Goal: Task Accomplishment & Management: Use online tool/utility

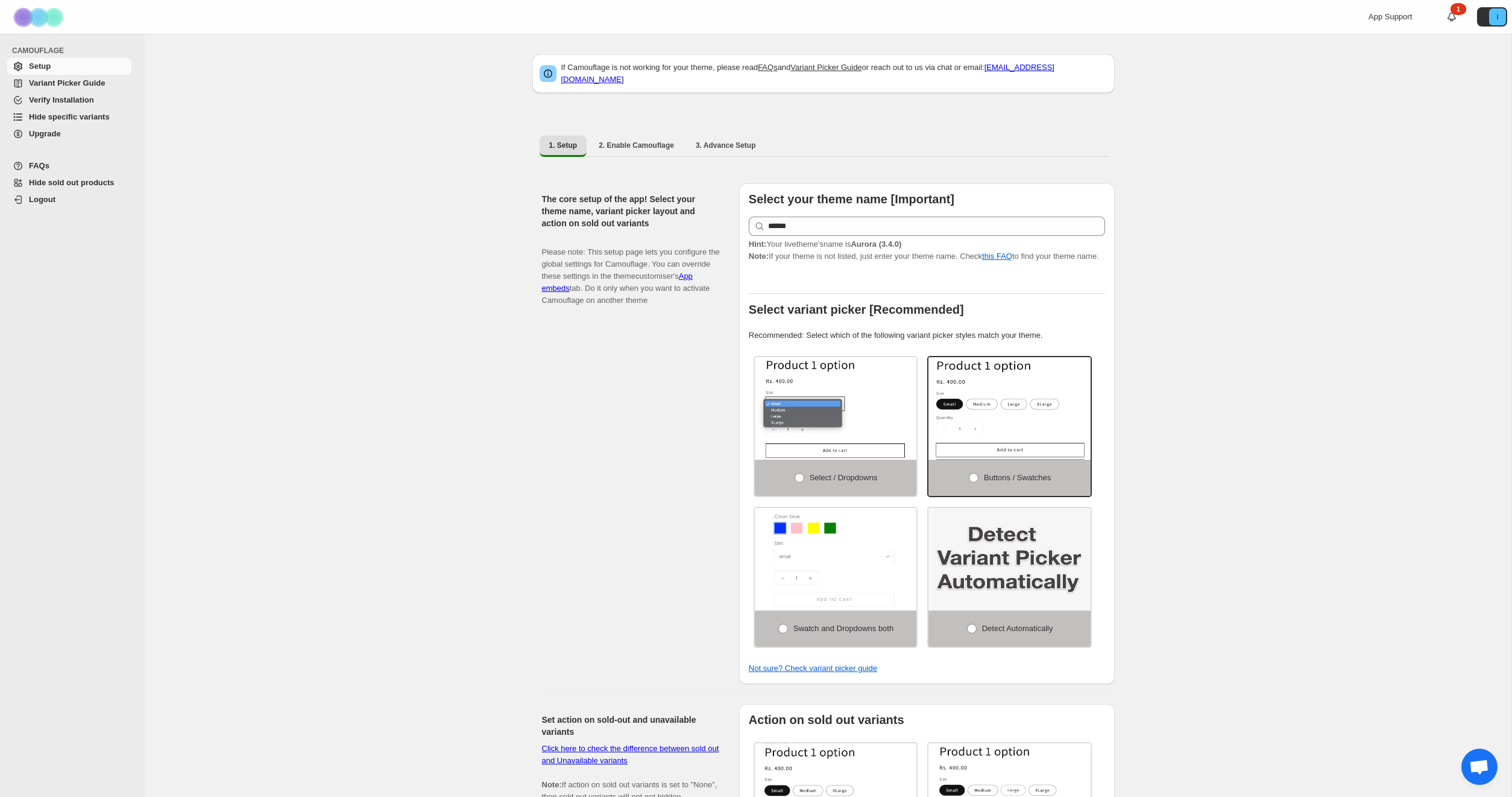
click at [48, 86] on span "Variant Picker Guide" at bounding box center [67, 83] width 76 height 9
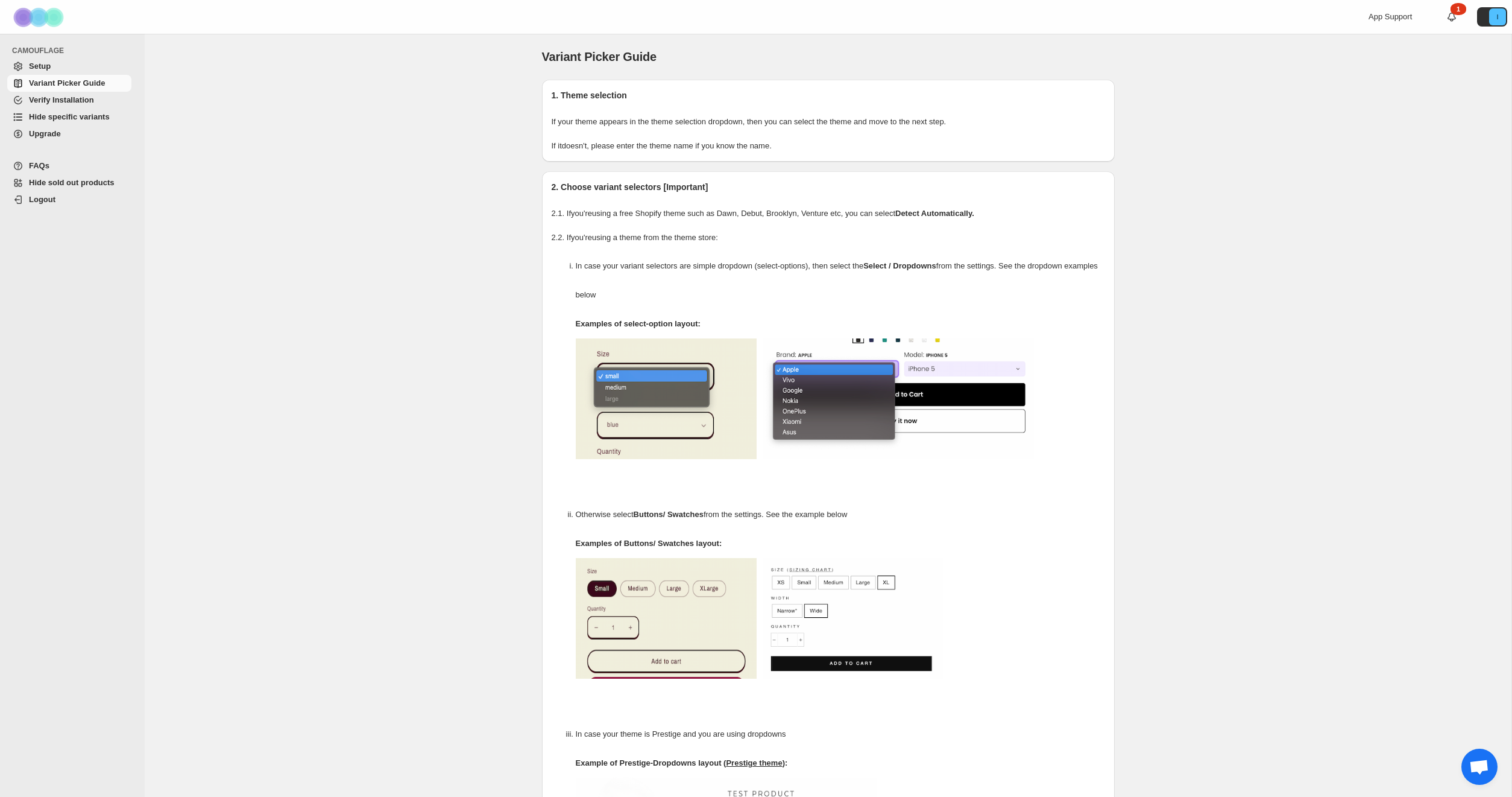
click at [71, 99] on span "Verify Installation" at bounding box center [62, 100] width 65 height 9
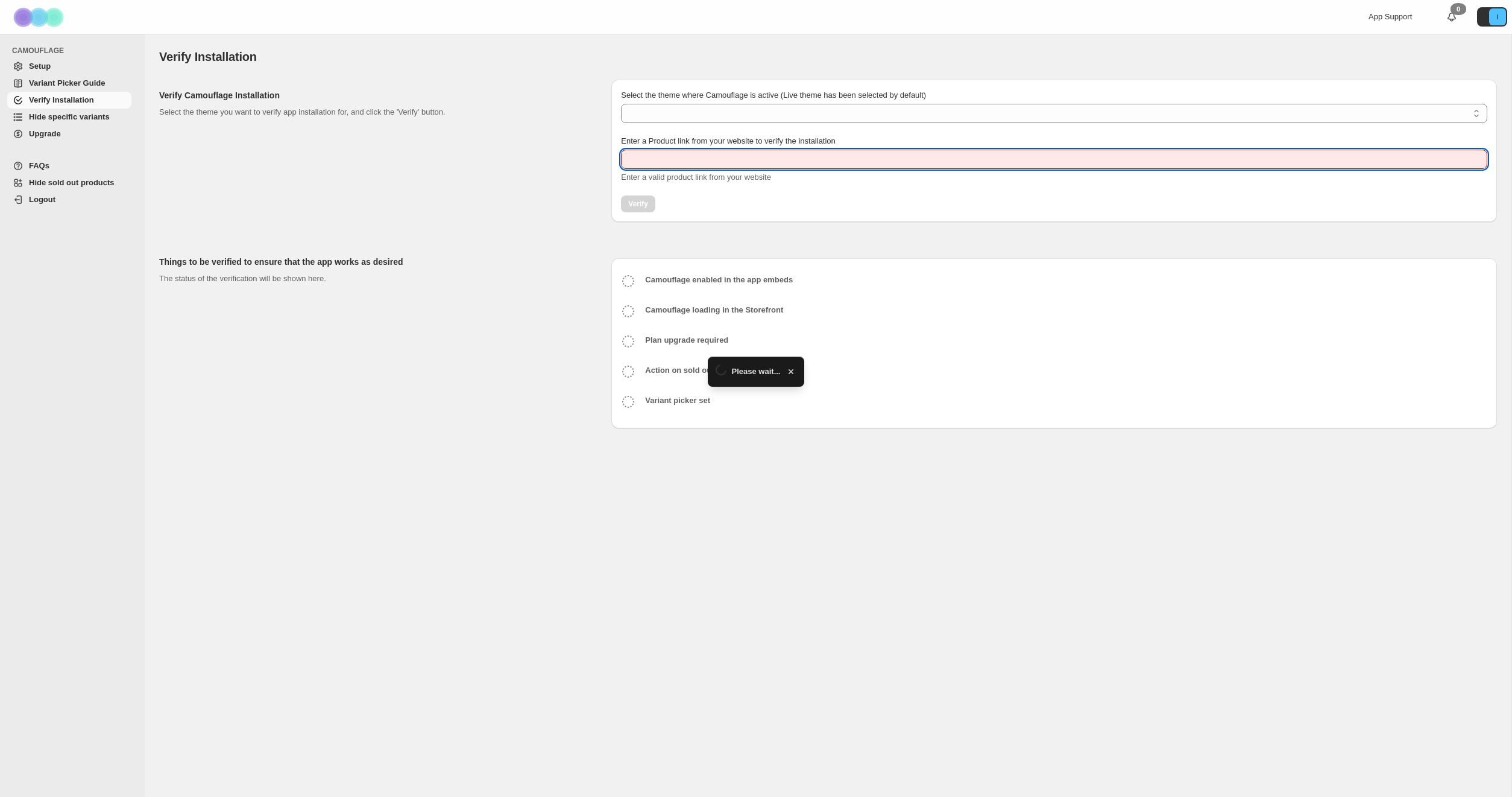
click at [719, 156] on input "Enter a Product link from your website to verify the installation" at bounding box center [1054, 159] width 866 height 19
click at [690, 114] on select "Select the theme where Camouflage is active (Live theme has been selected by de…" at bounding box center [1054, 113] width 866 height 19
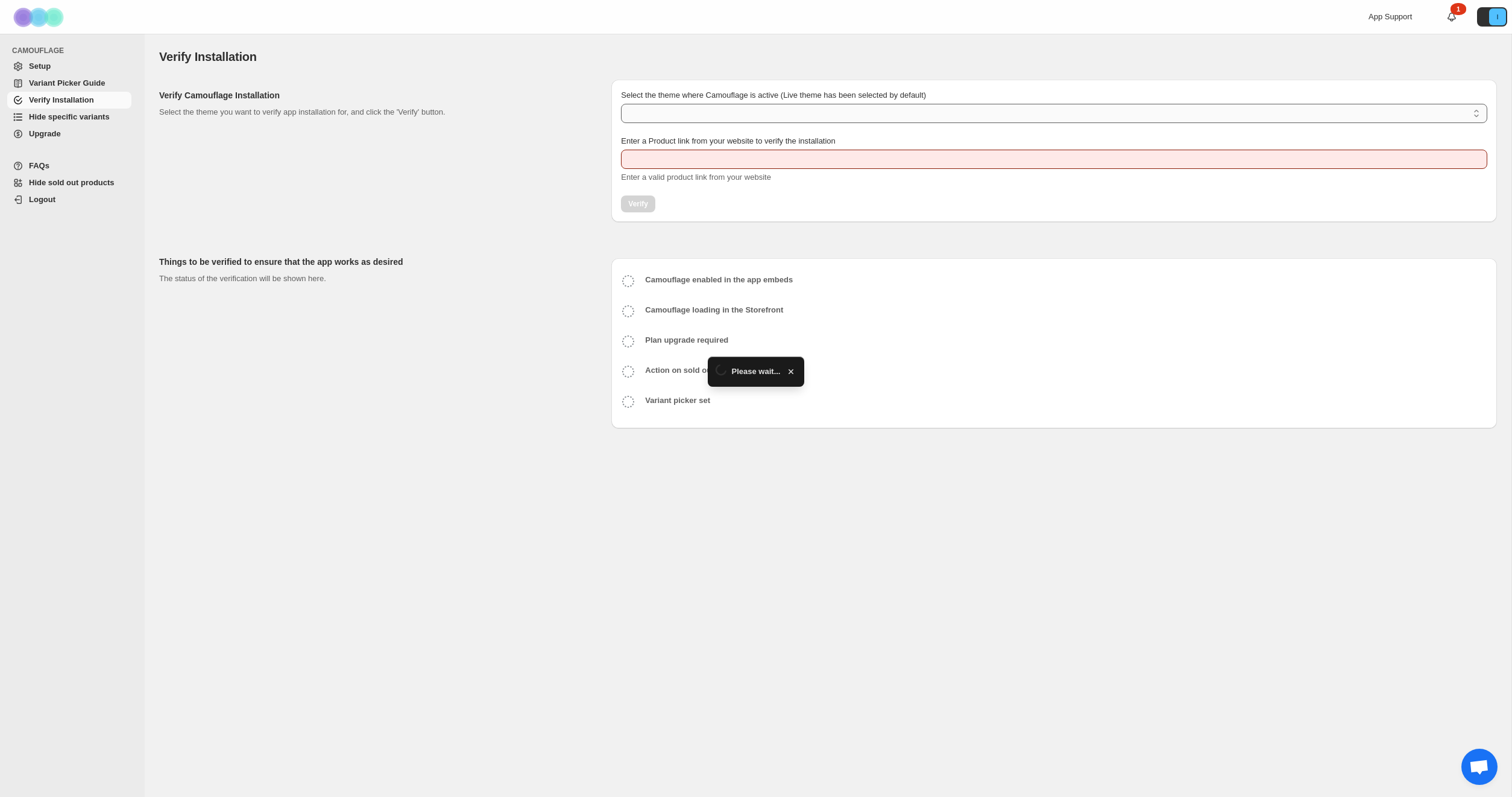
type input "**********"
select select "**********"
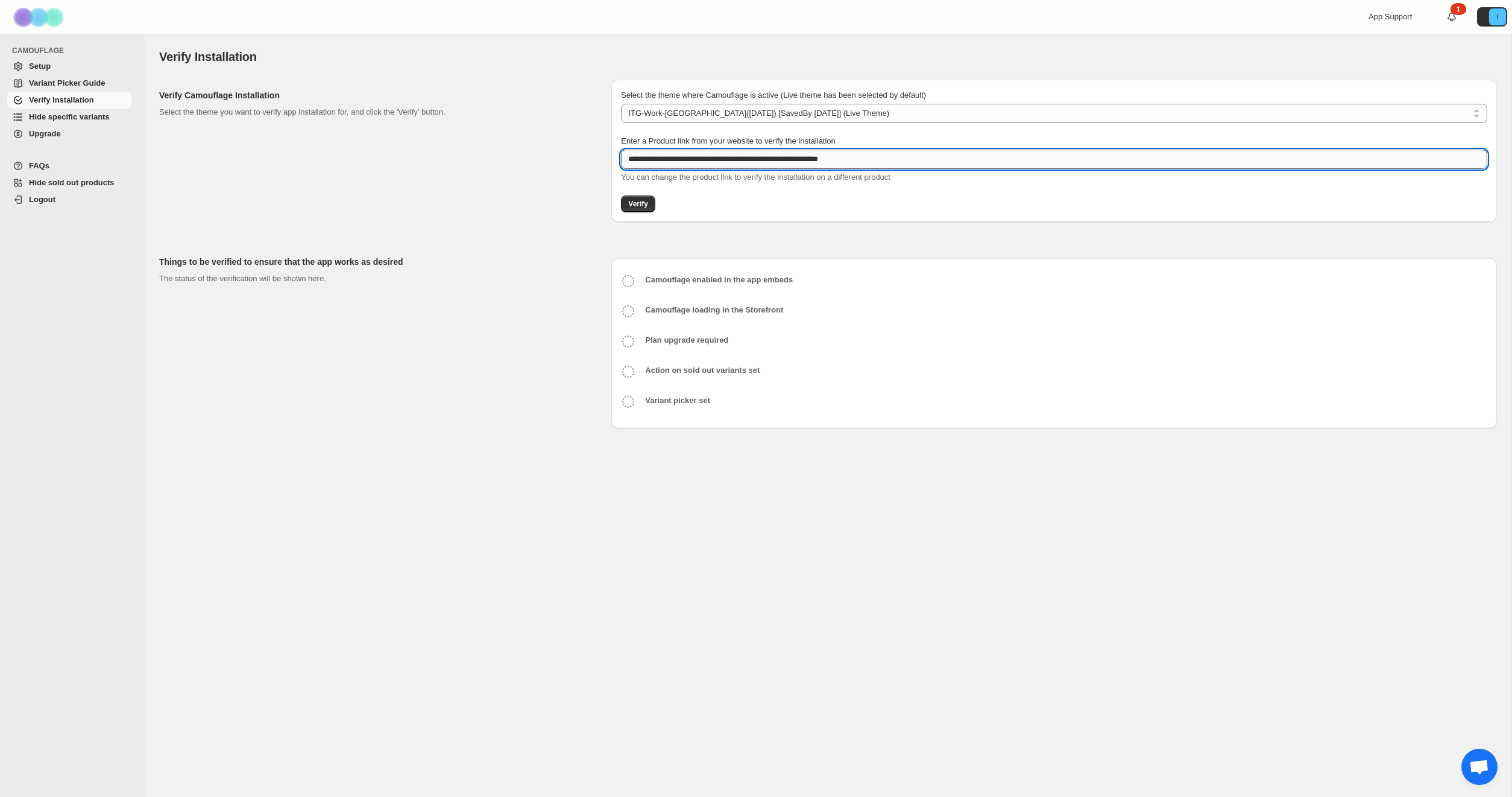
click at [751, 157] on input "**********" at bounding box center [1054, 159] width 866 height 19
paste input "text"
type input "**********"
click at [637, 205] on span "Verify" at bounding box center [639, 204] width 20 height 10
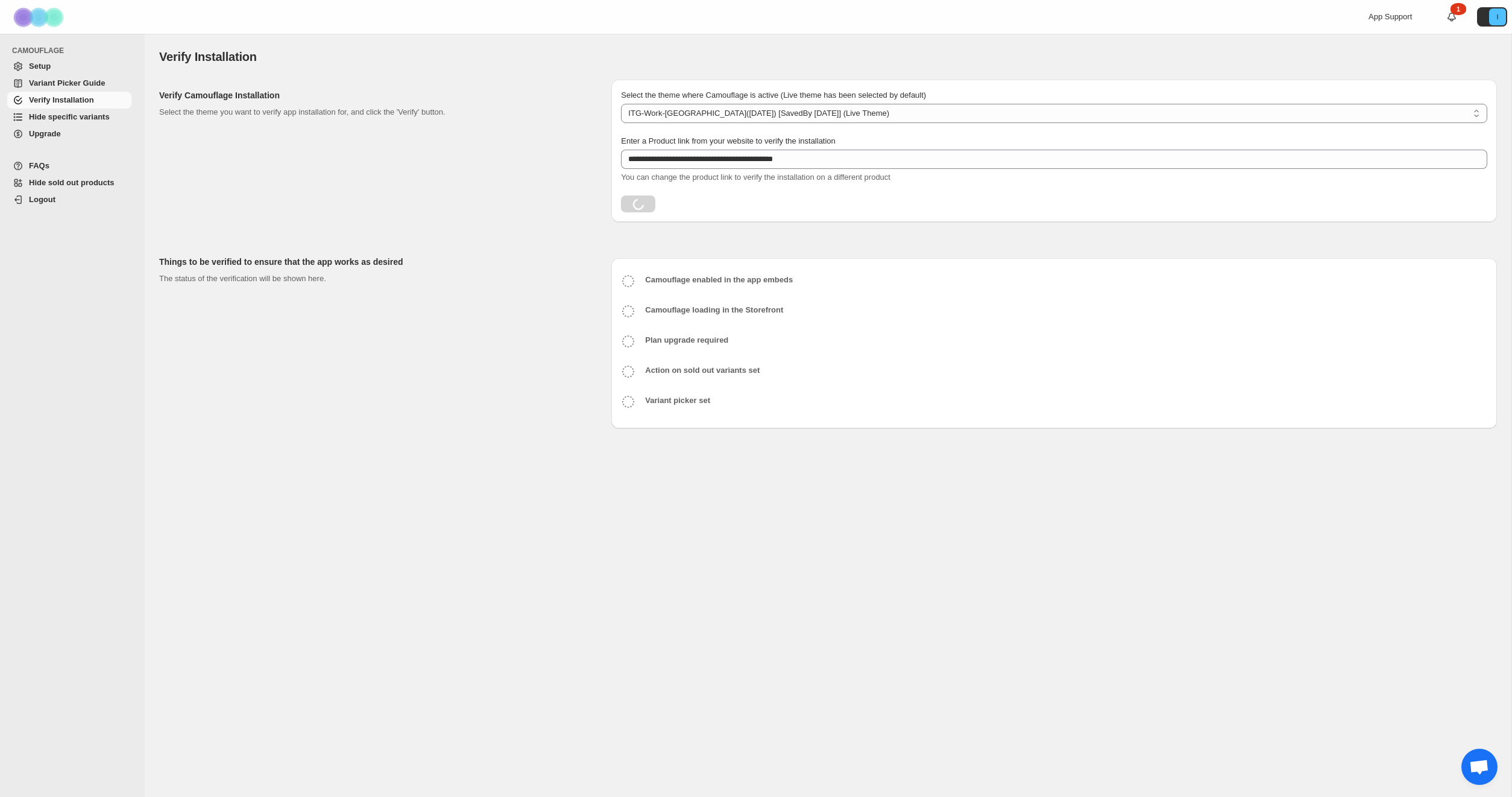
click at [67, 121] on span "Hide specific variants" at bounding box center [79, 117] width 100 height 12
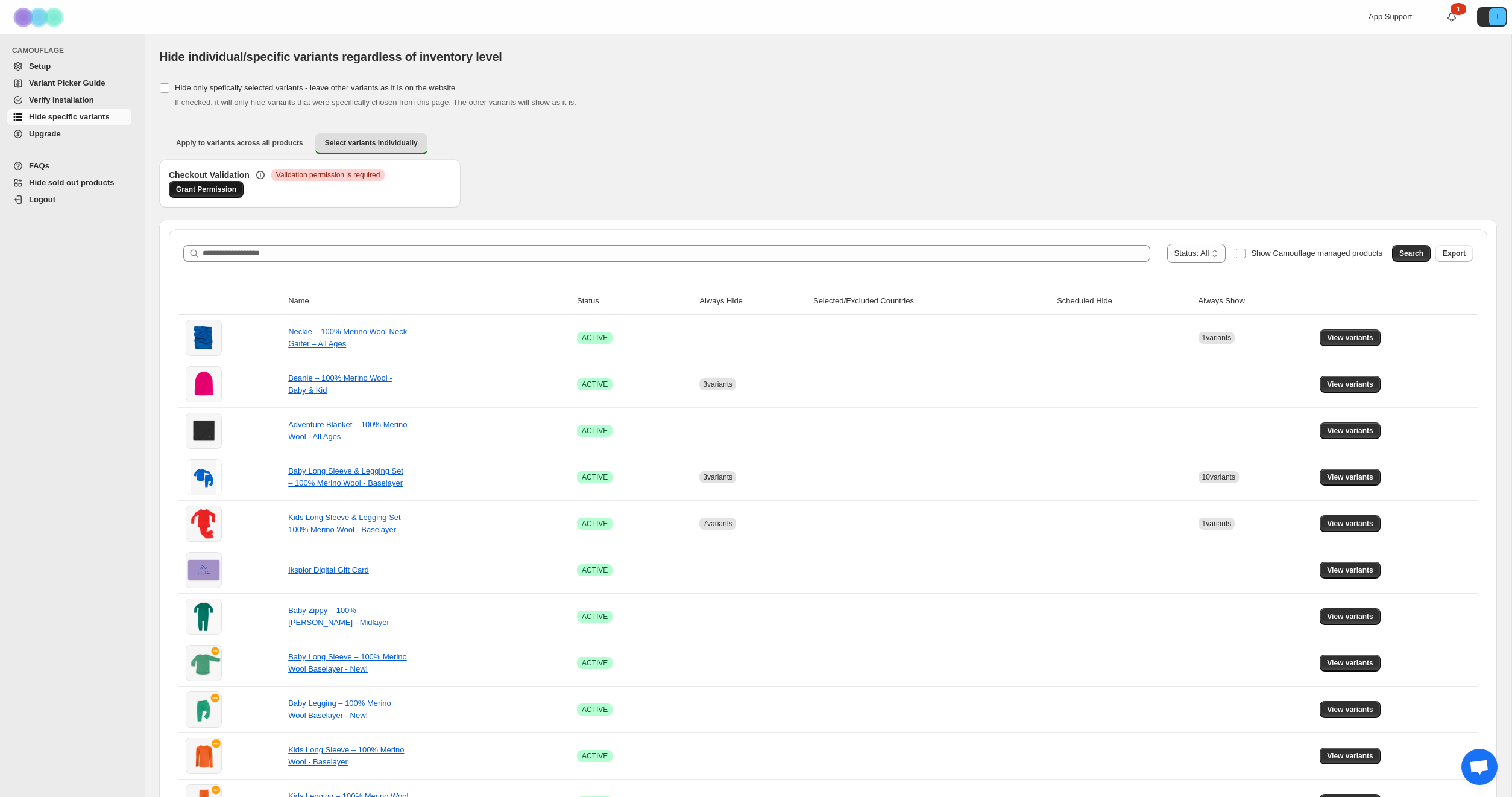
click at [219, 190] on span "Grant Permission" at bounding box center [206, 190] width 60 height 10
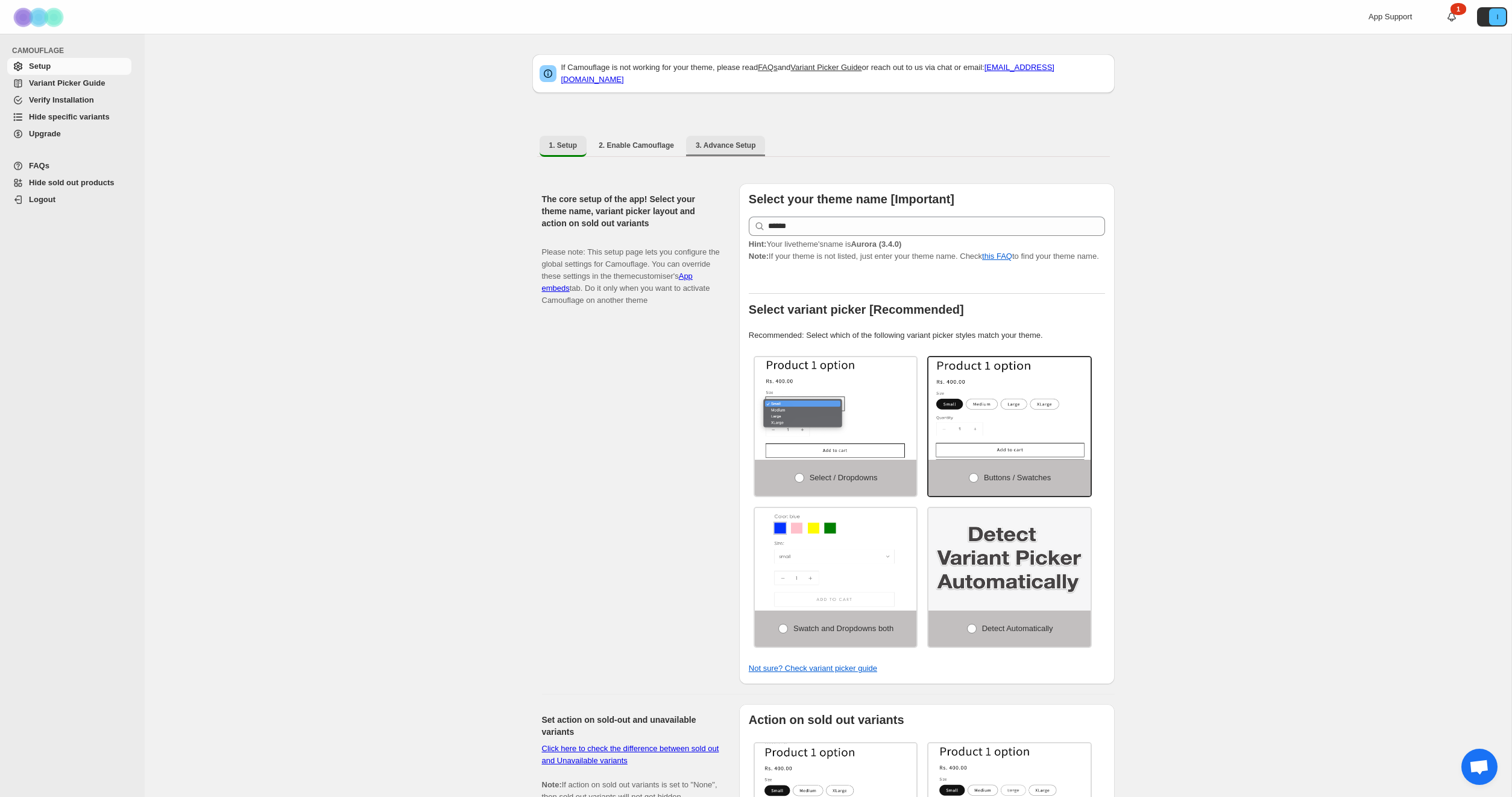
click at [748, 140] on span "3. Advance Setup" at bounding box center [725, 146] width 60 height 10
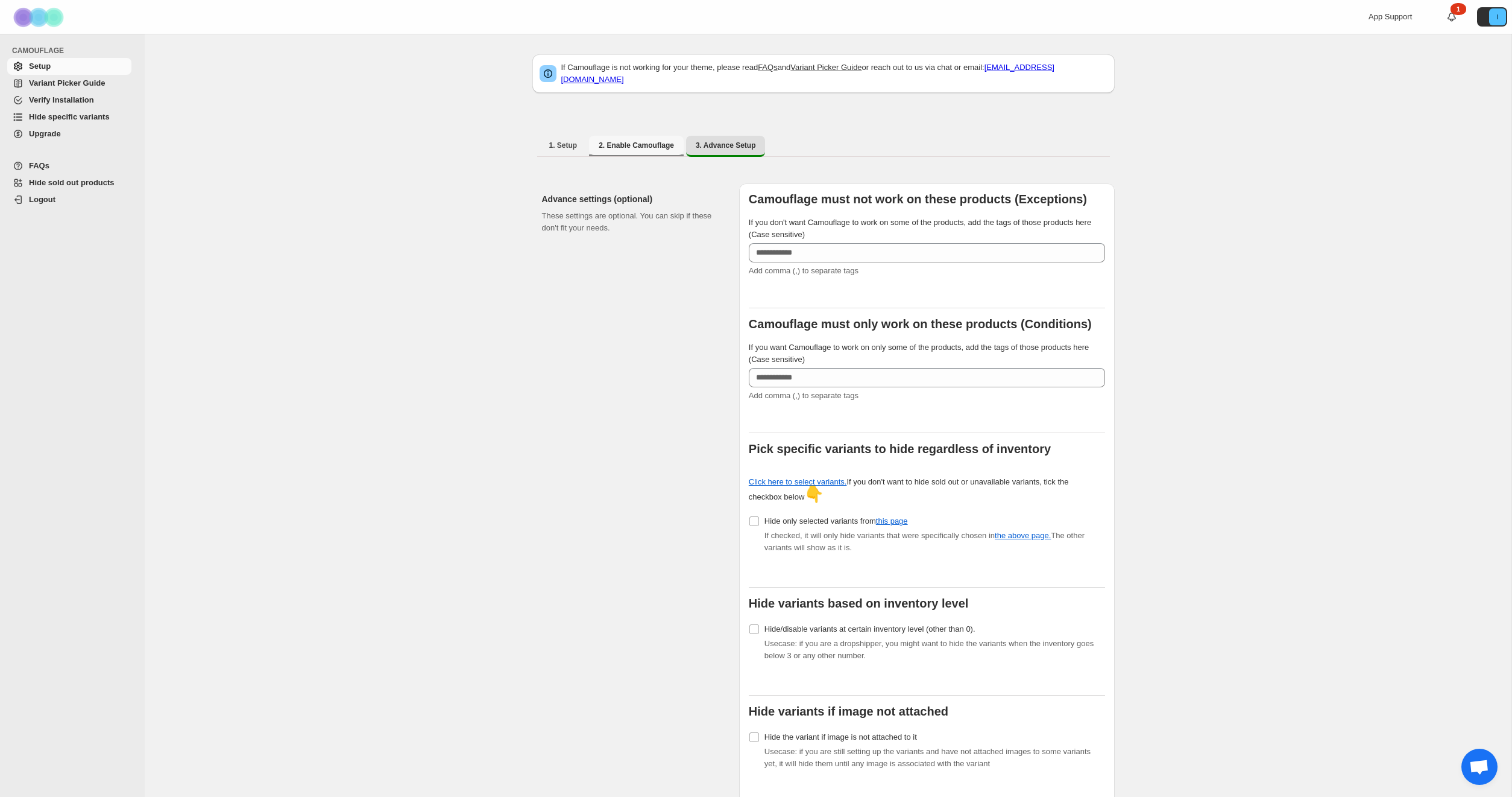
click at [656, 141] on span "2. Enable Camouflage" at bounding box center [636, 146] width 75 height 10
select select "**********"
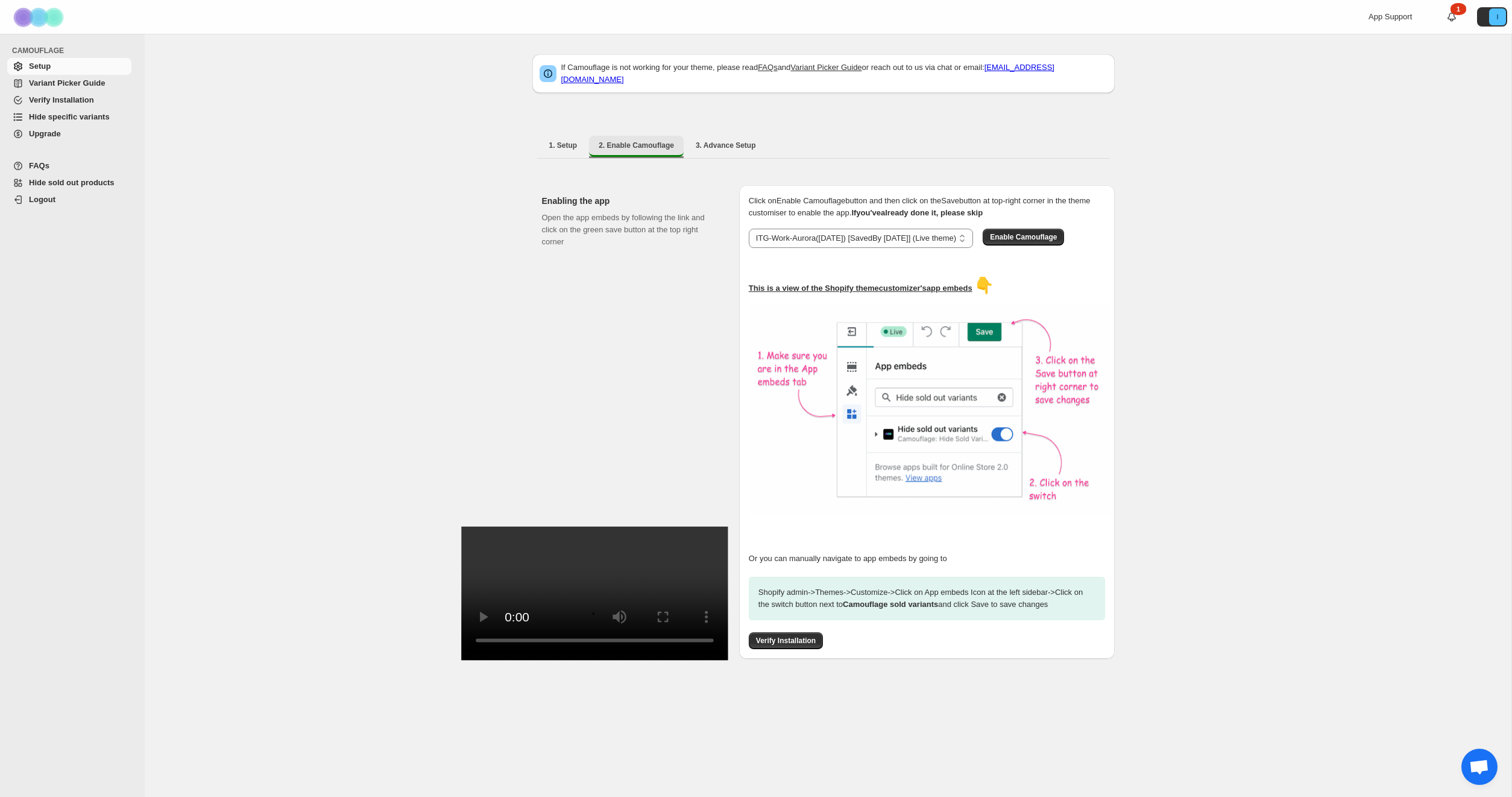
click at [598, 140] on span "2. Enable Camouflage" at bounding box center [636, 146] width 75 height 10
click at [559, 140] on span "1. Setup" at bounding box center [563, 146] width 28 height 10
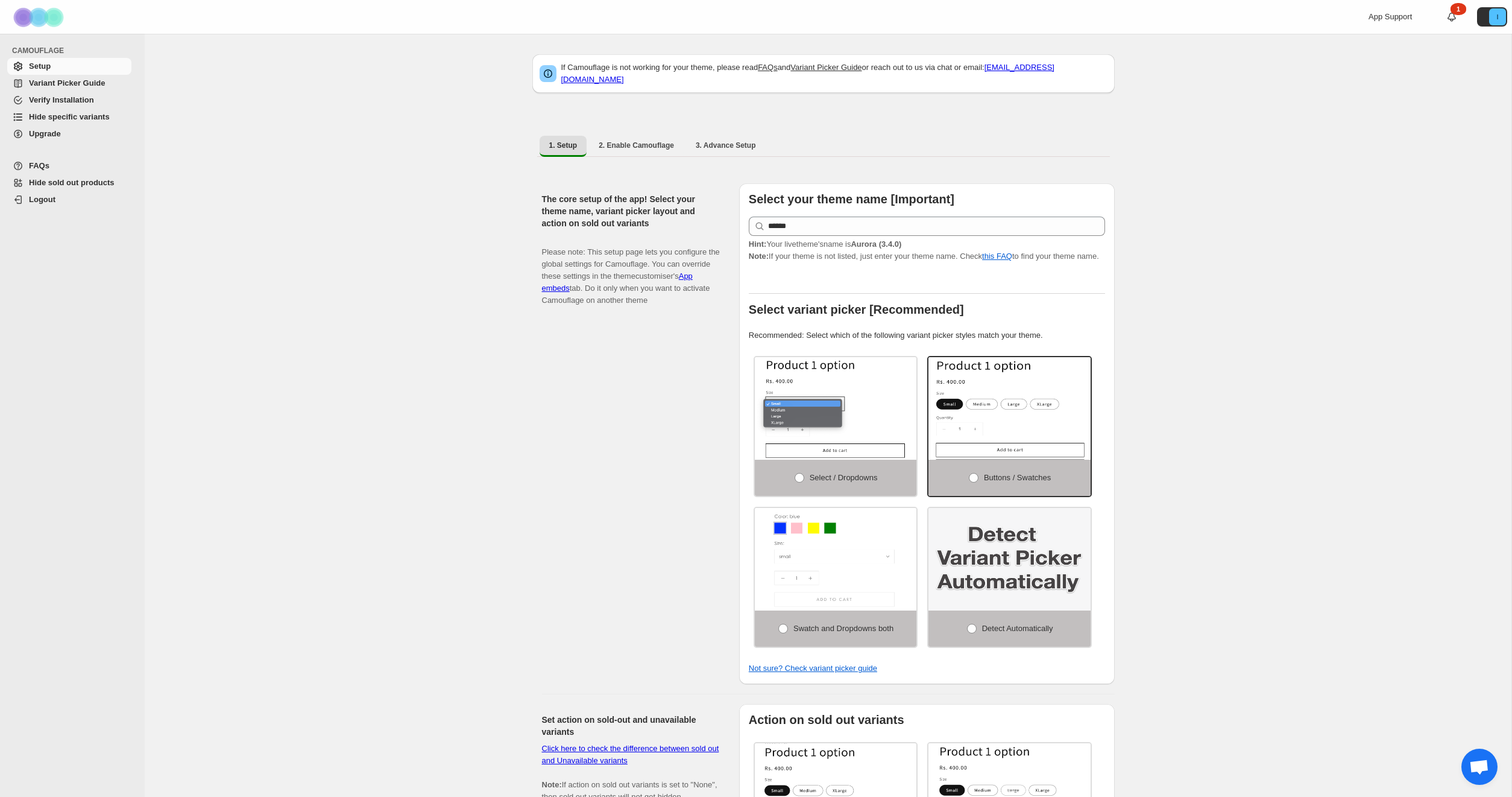
click at [63, 104] on span "Verify Installation" at bounding box center [62, 100] width 65 height 9
click at [63, 121] on span "Hide specific variants" at bounding box center [79, 117] width 100 height 12
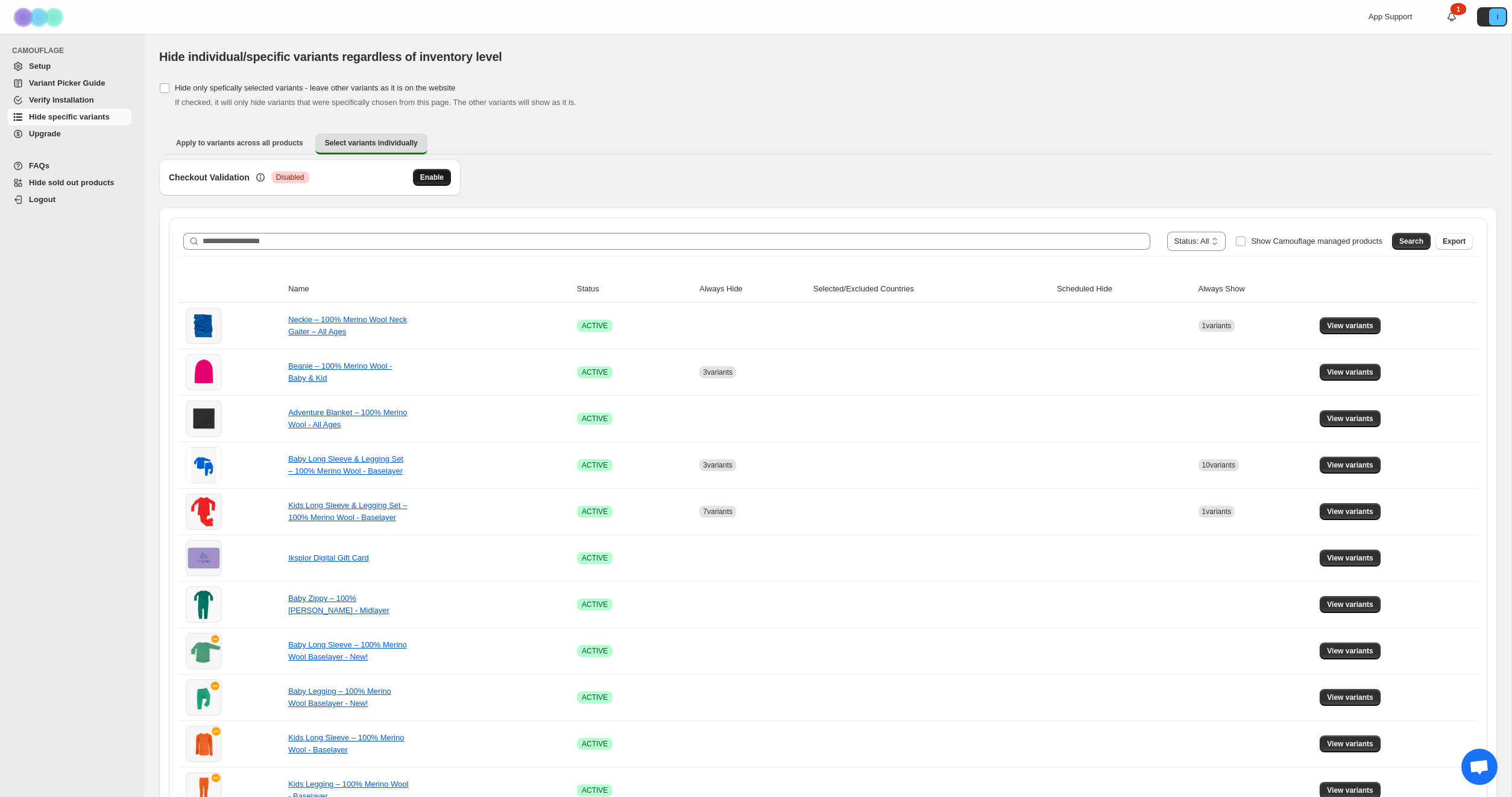
click at [423, 177] on span "Enable" at bounding box center [432, 177] width 23 height 10
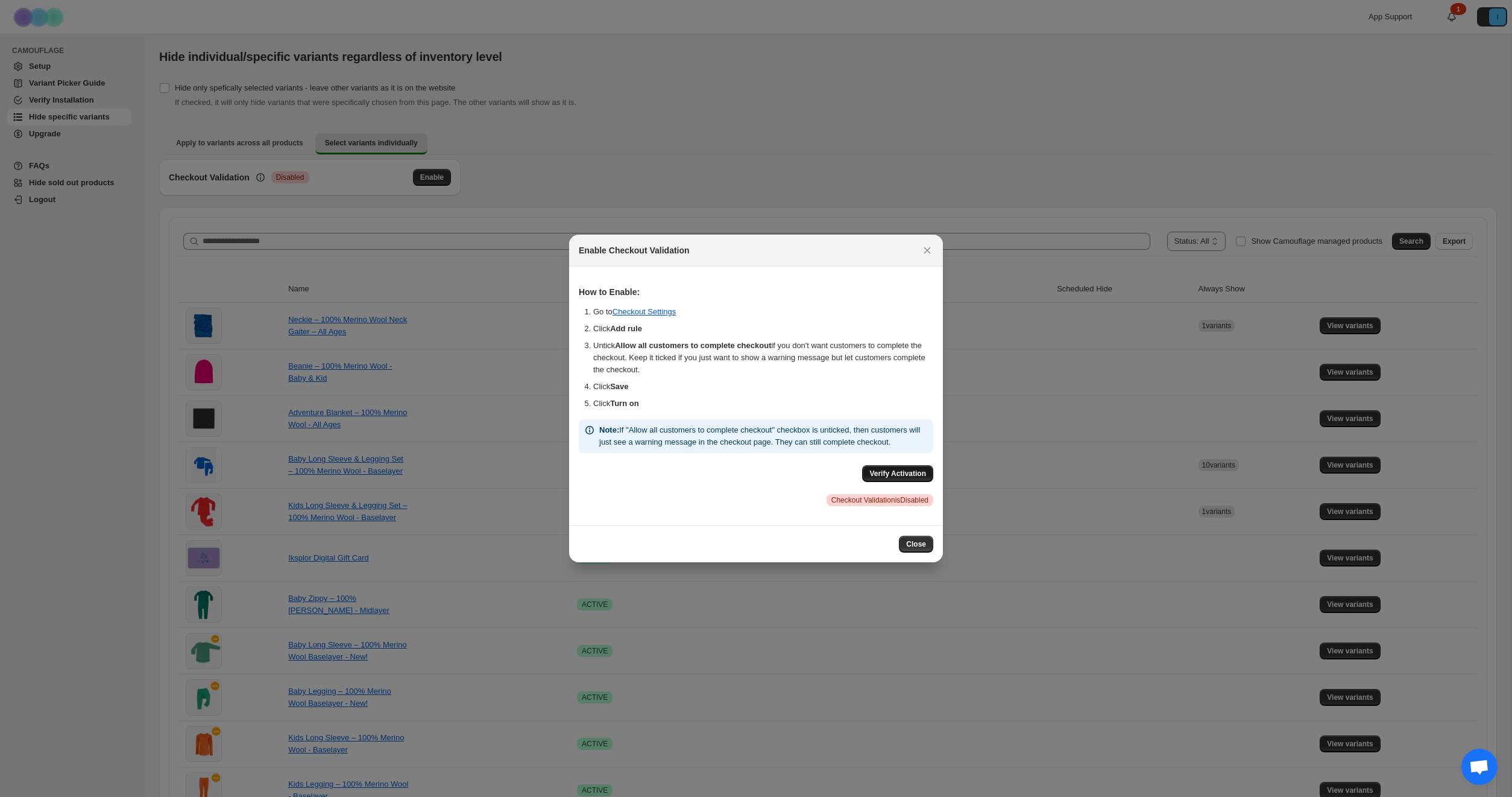
click at [898, 478] on span "Verify Activation" at bounding box center [898, 473] width 57 height 10
click at [887, 478] on span "Verify Activation" at bounding box center [898, 473] width 57 height 10
click at [659, 309] on link "Checkout Settings" at bounding box center [644, 311] width 64 height 9
click at [928, 248] on icon "Close" at bounding box center [927, 250] width 12 height 12
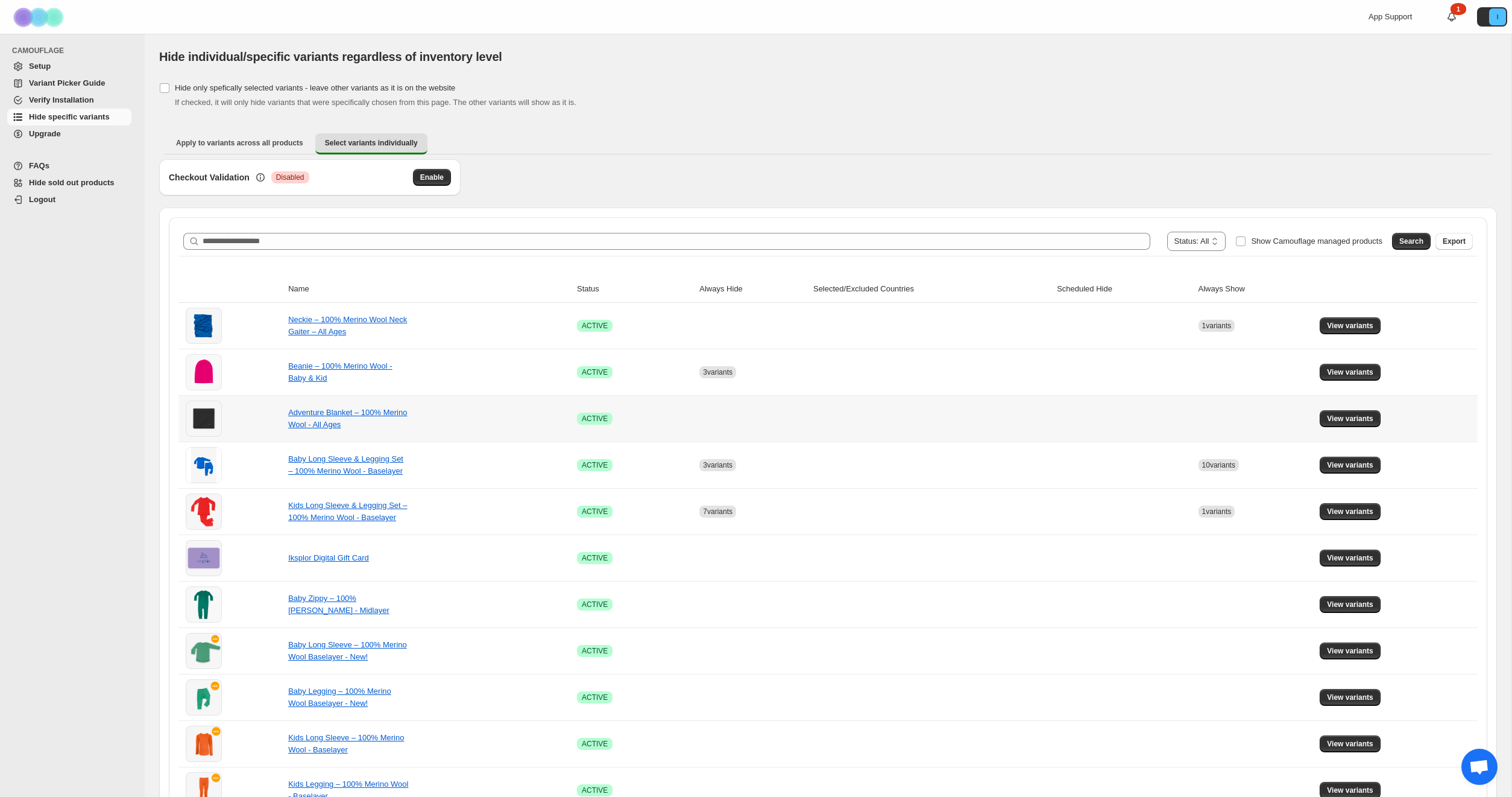
scroll to position [490, 0]
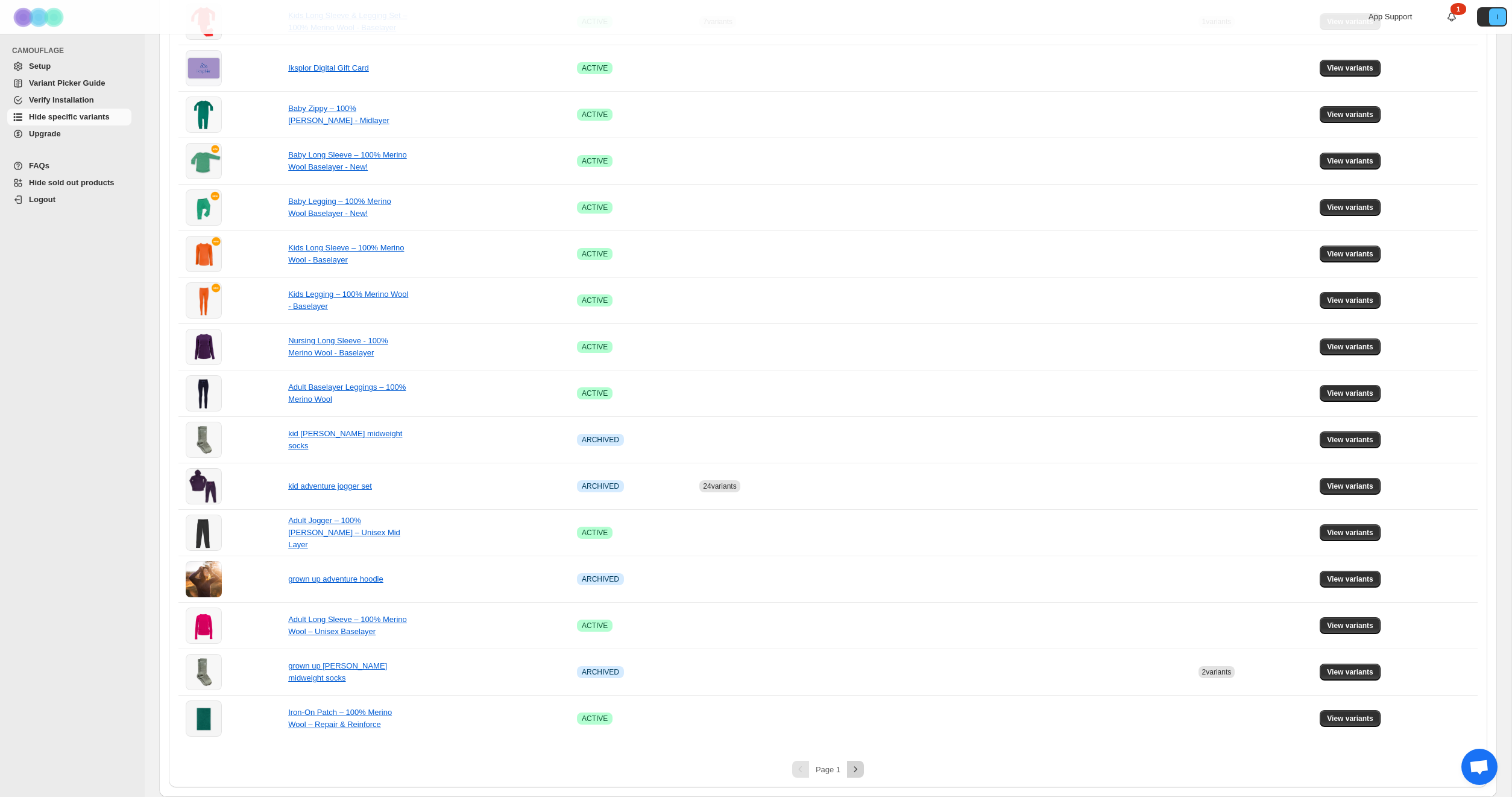
click at [863, 767] on button "Next" at bounding box center [855, 769] width 17 height 17
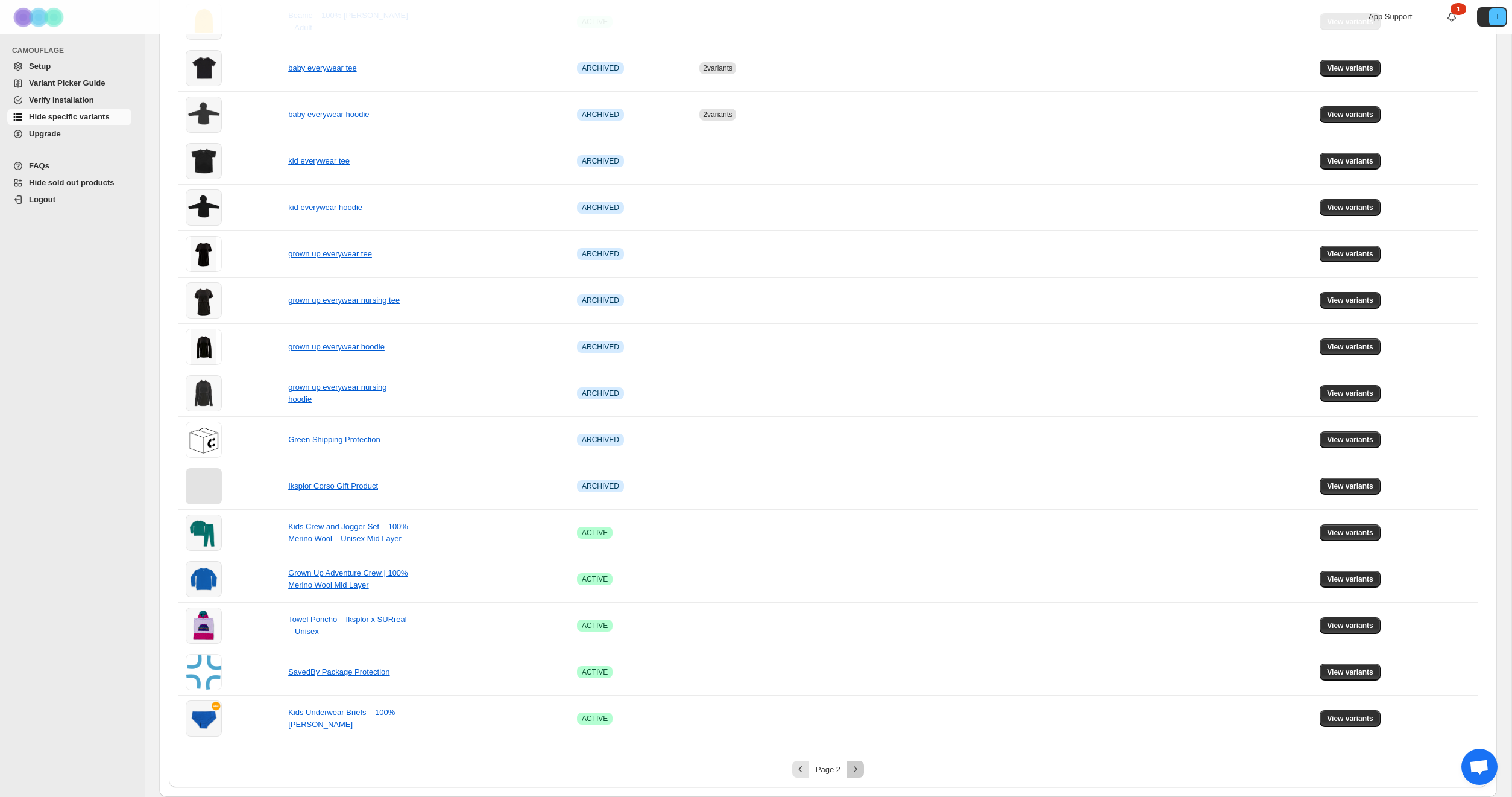
click at [854, 769] on icon "Next" at bounding box center [855, 769] width 12 height 12
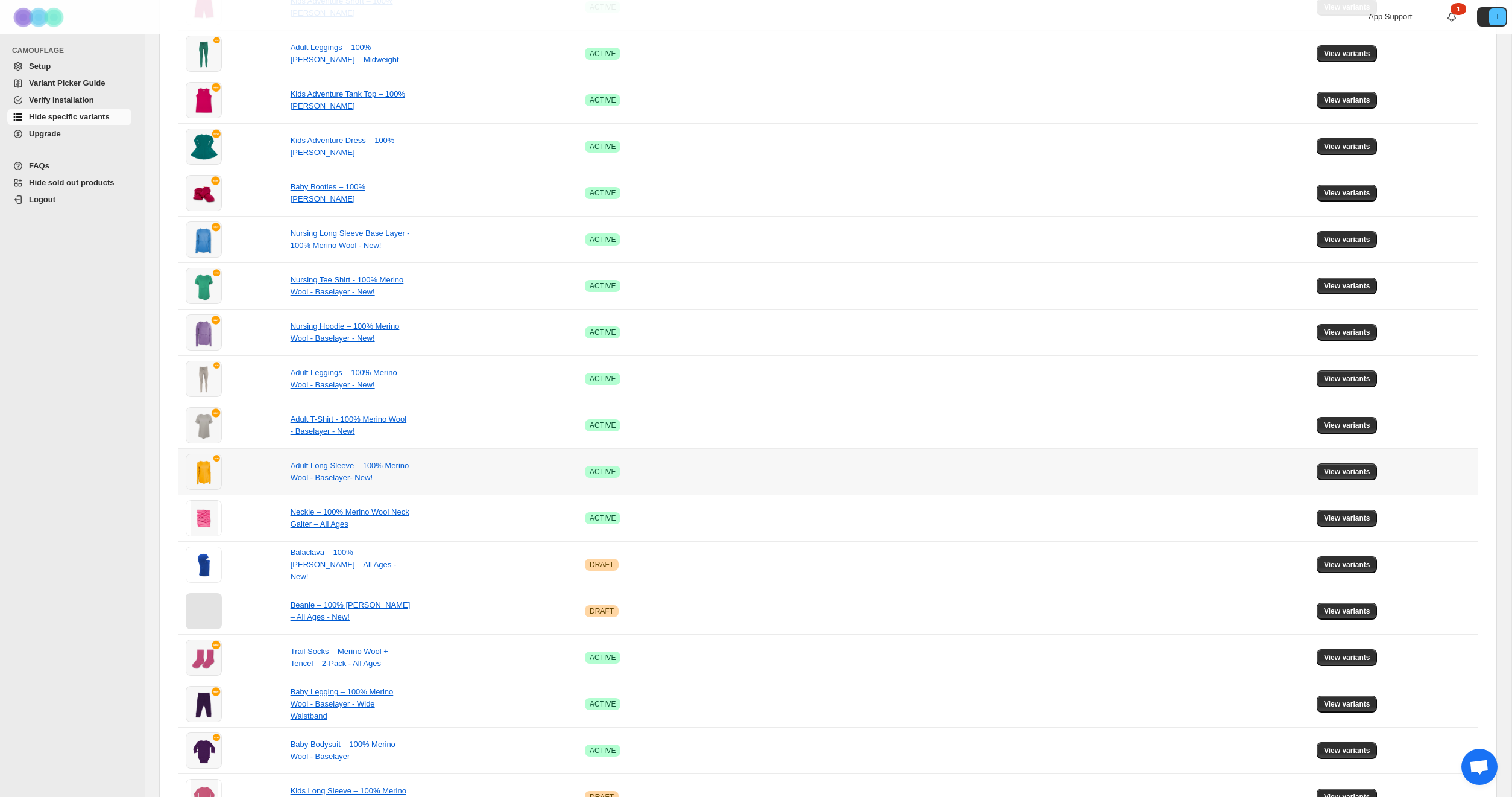
scroll to position [397, 0]
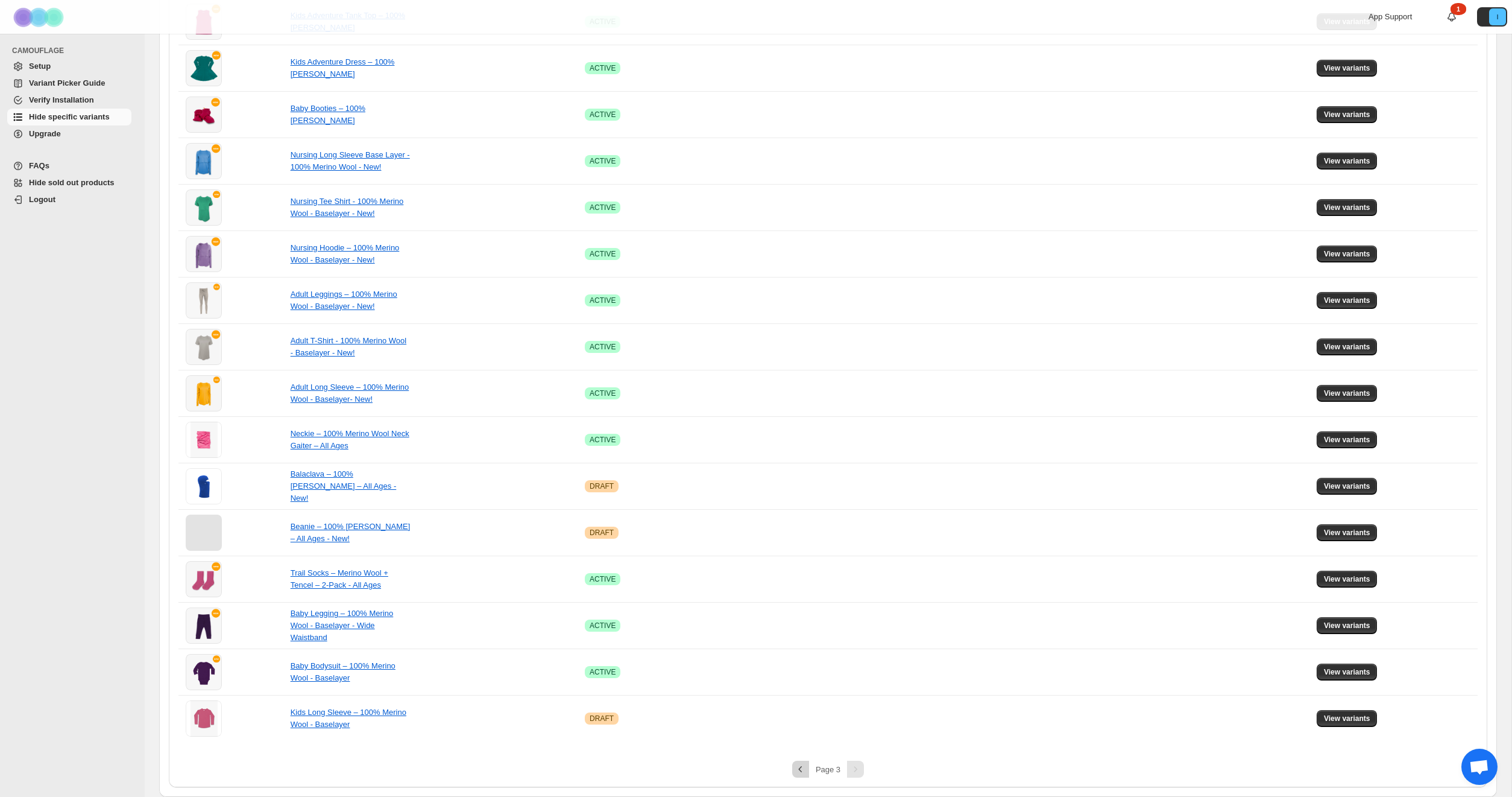
click at [807, 773] on button "Previous" at bounding box center [801, 769] width 17 height 17
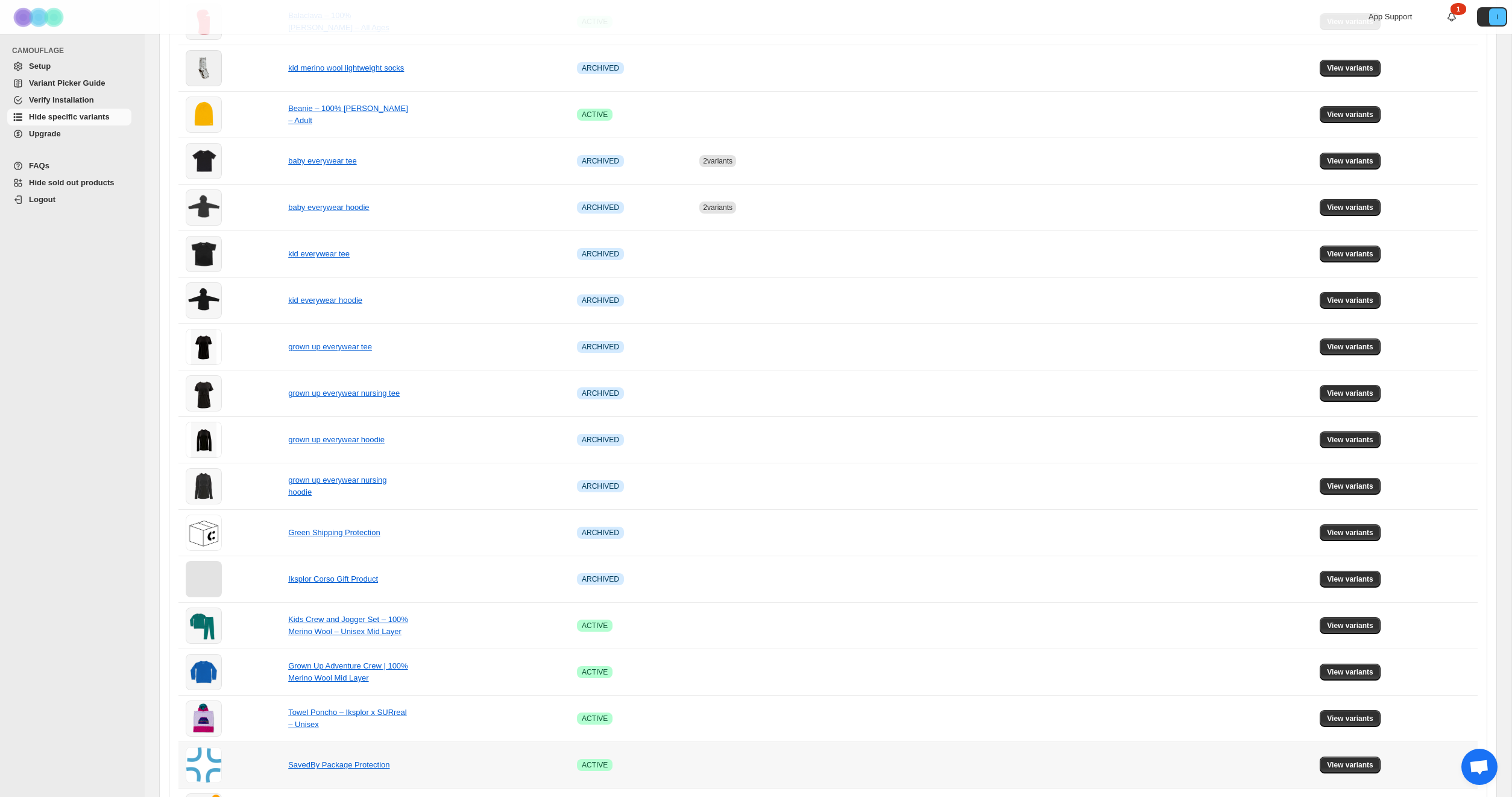
scroll to position [490, 0]
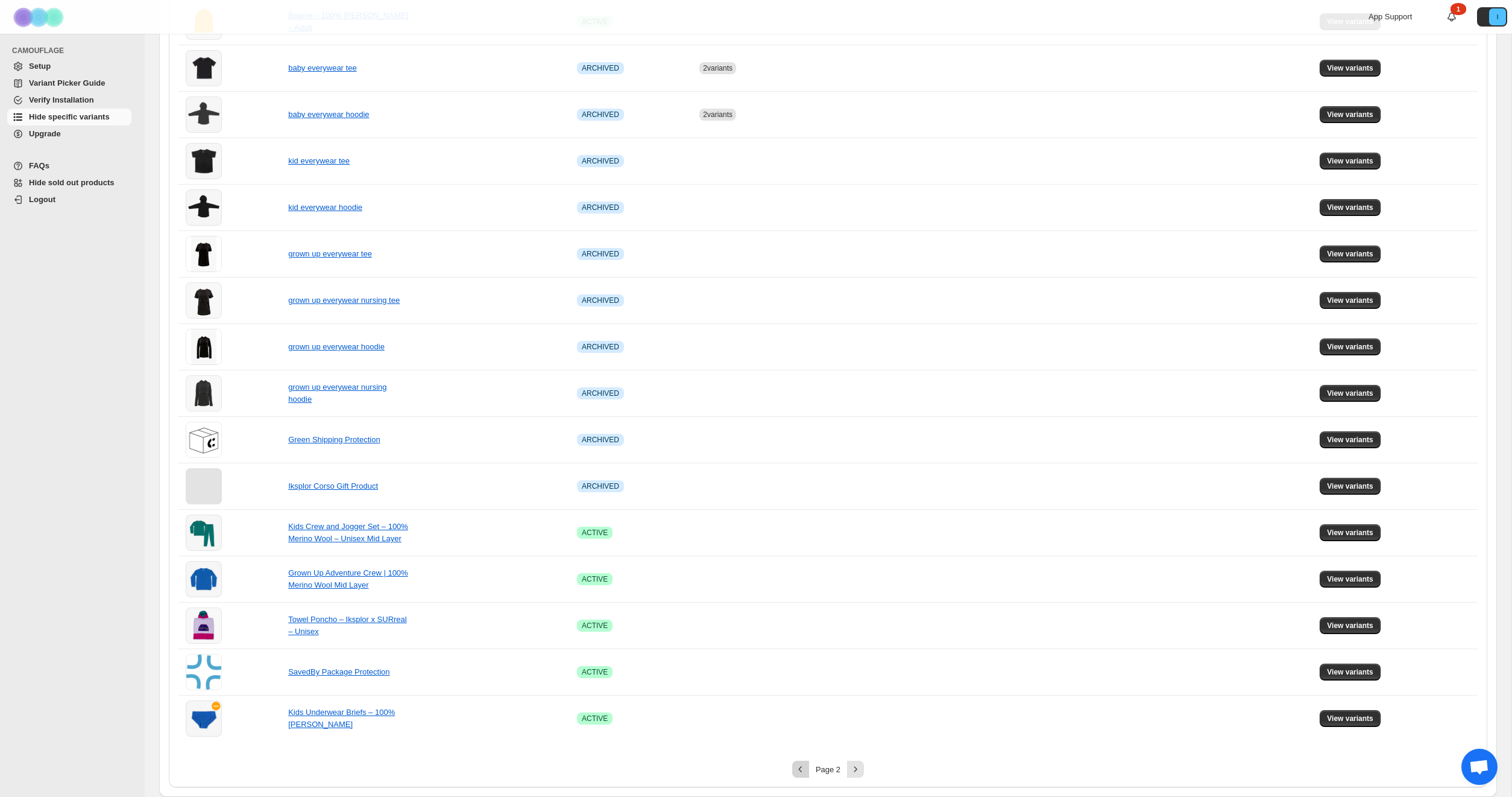
click at [799, 767] on icon "Previous" at bounding box center [801, 769] width 12 height 12
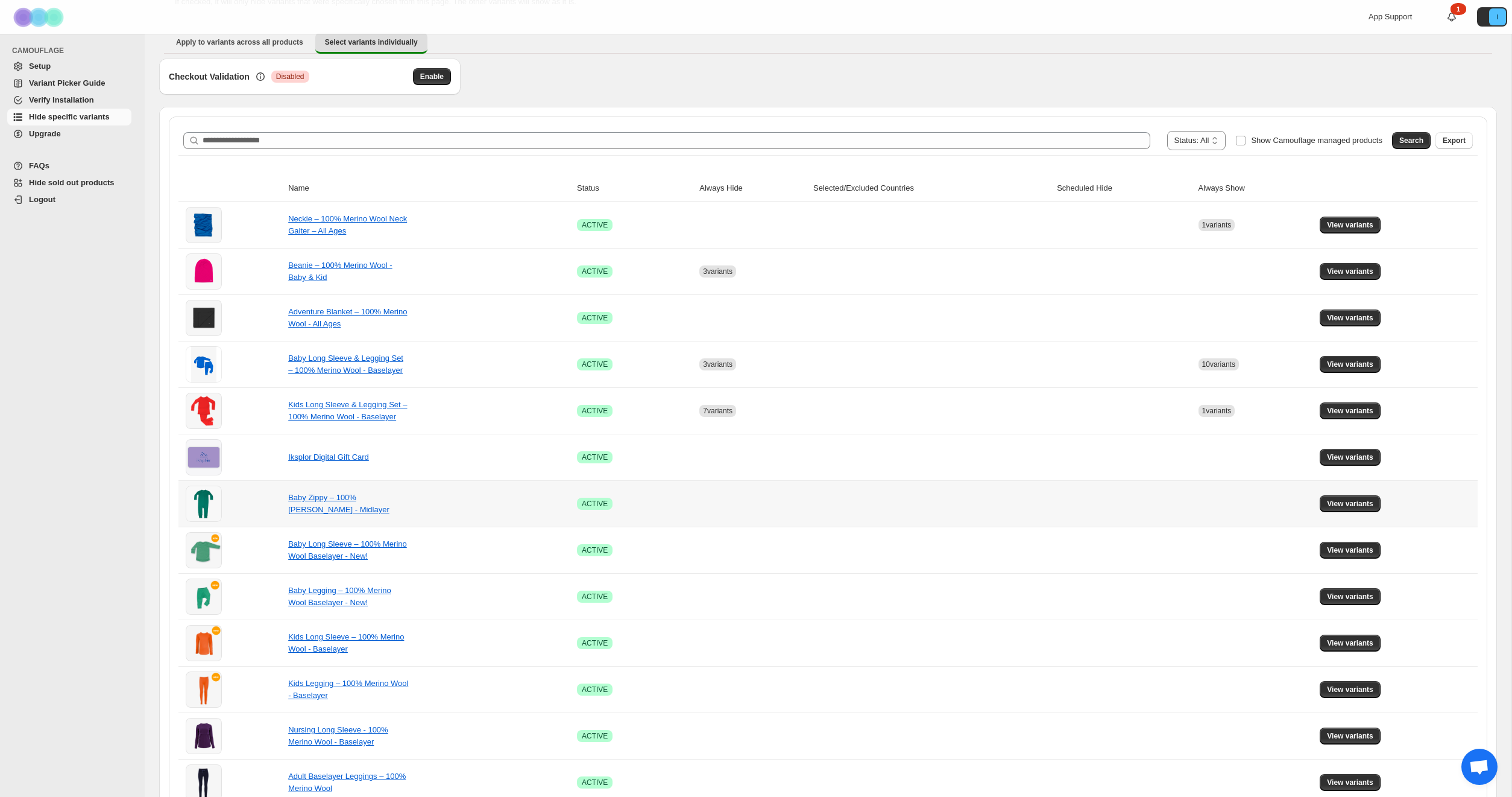
scroll to position [98, 0]
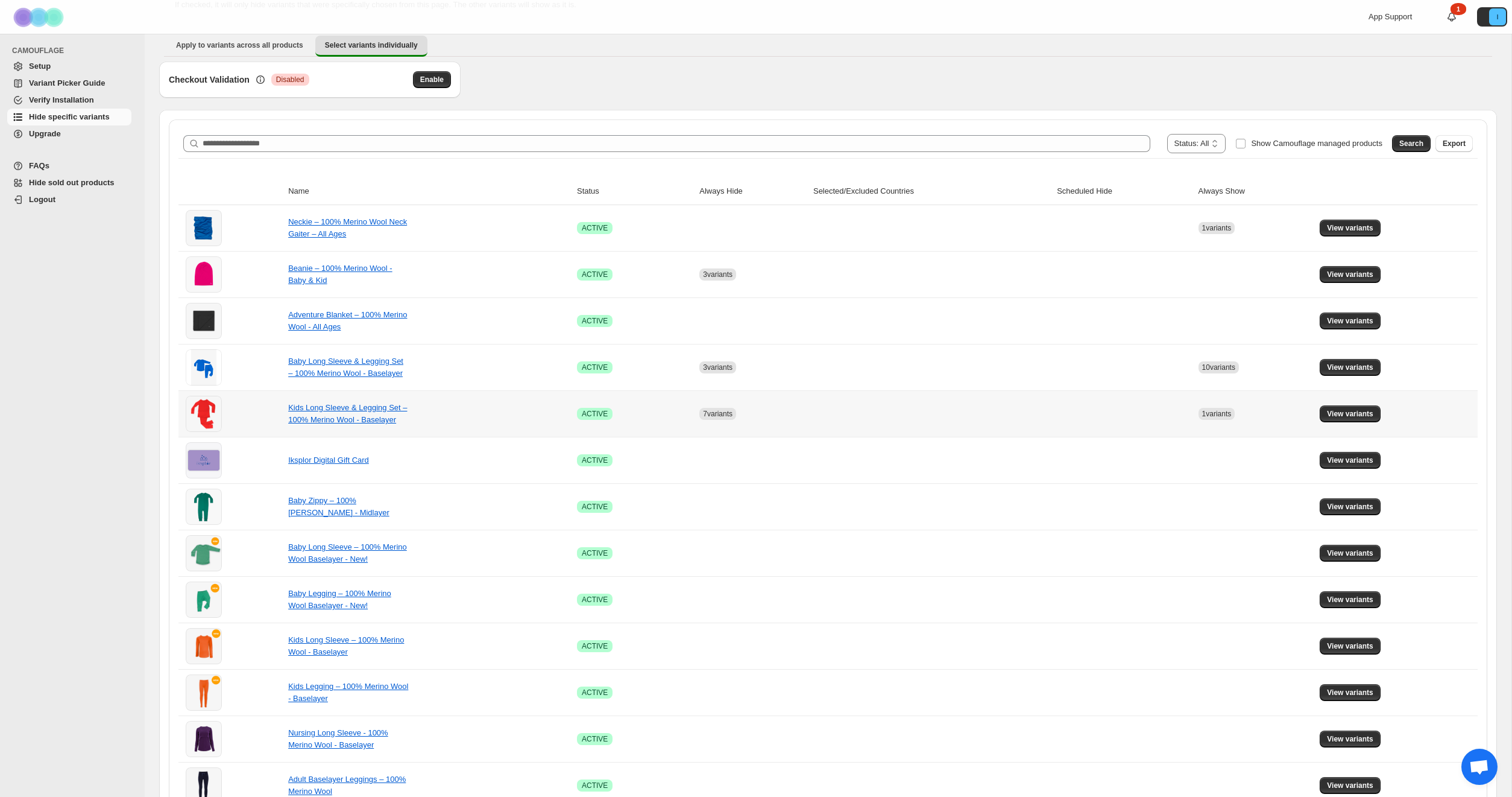
click at [931, 417] on td at bounding box center [931, 414] width 243 height 47
click at [1328, 418] on span "View variants" at bounding box center [1351, 414] width 47 height 10
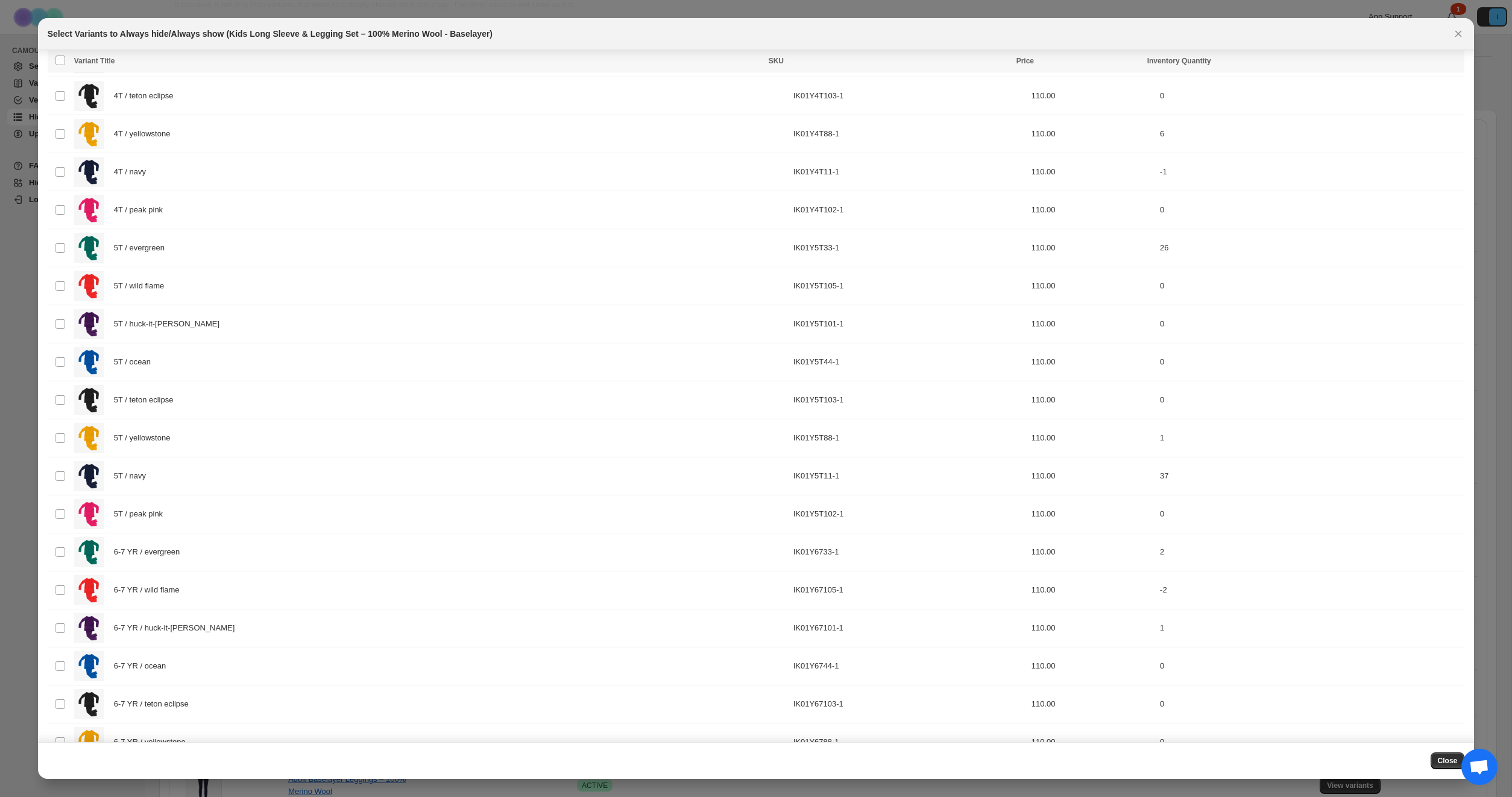
scroll to position [0, 0]
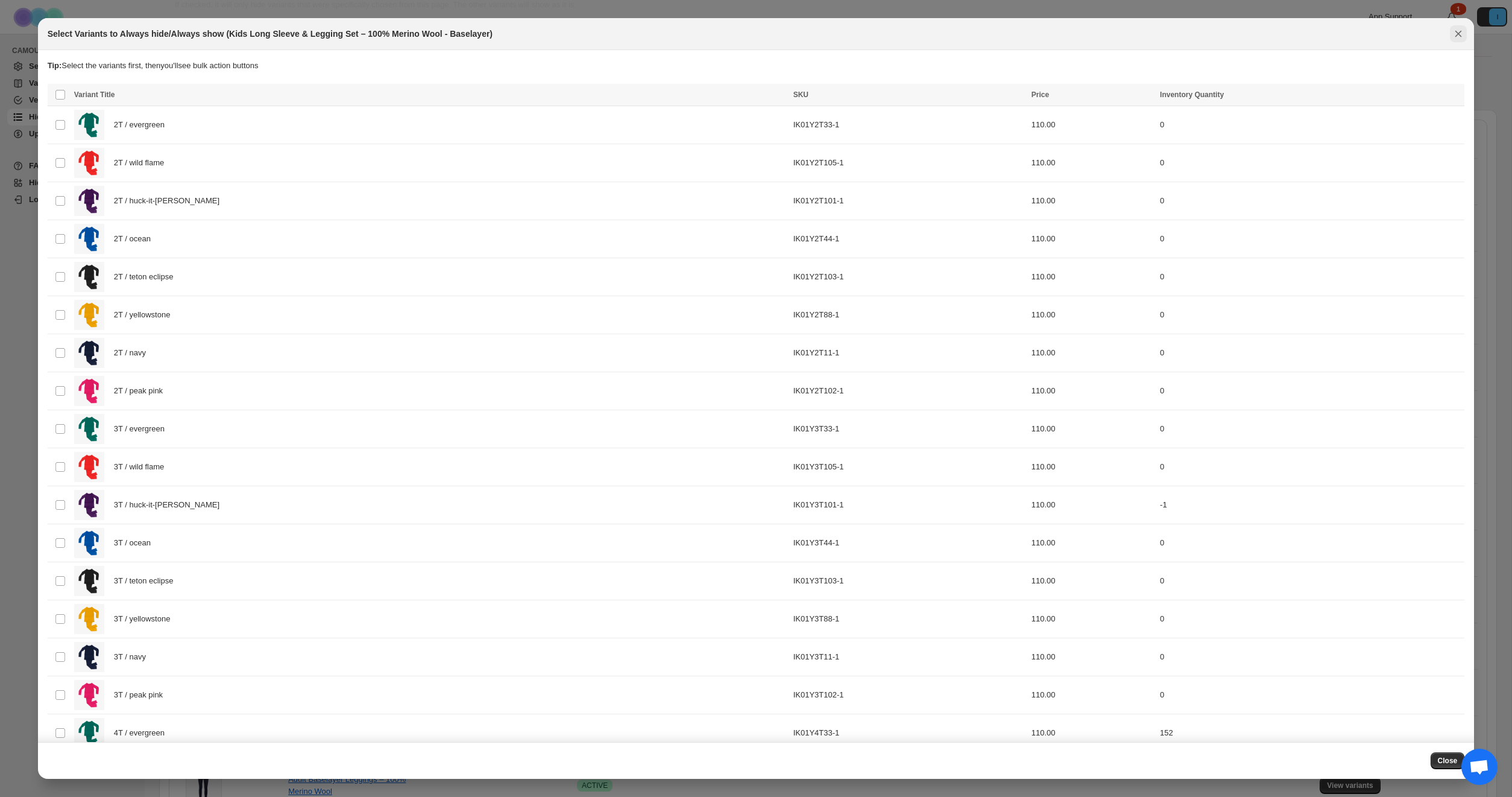
click at [1459, 31] on icon "Close" at bounding box center [1459, 33] width 12 height 12
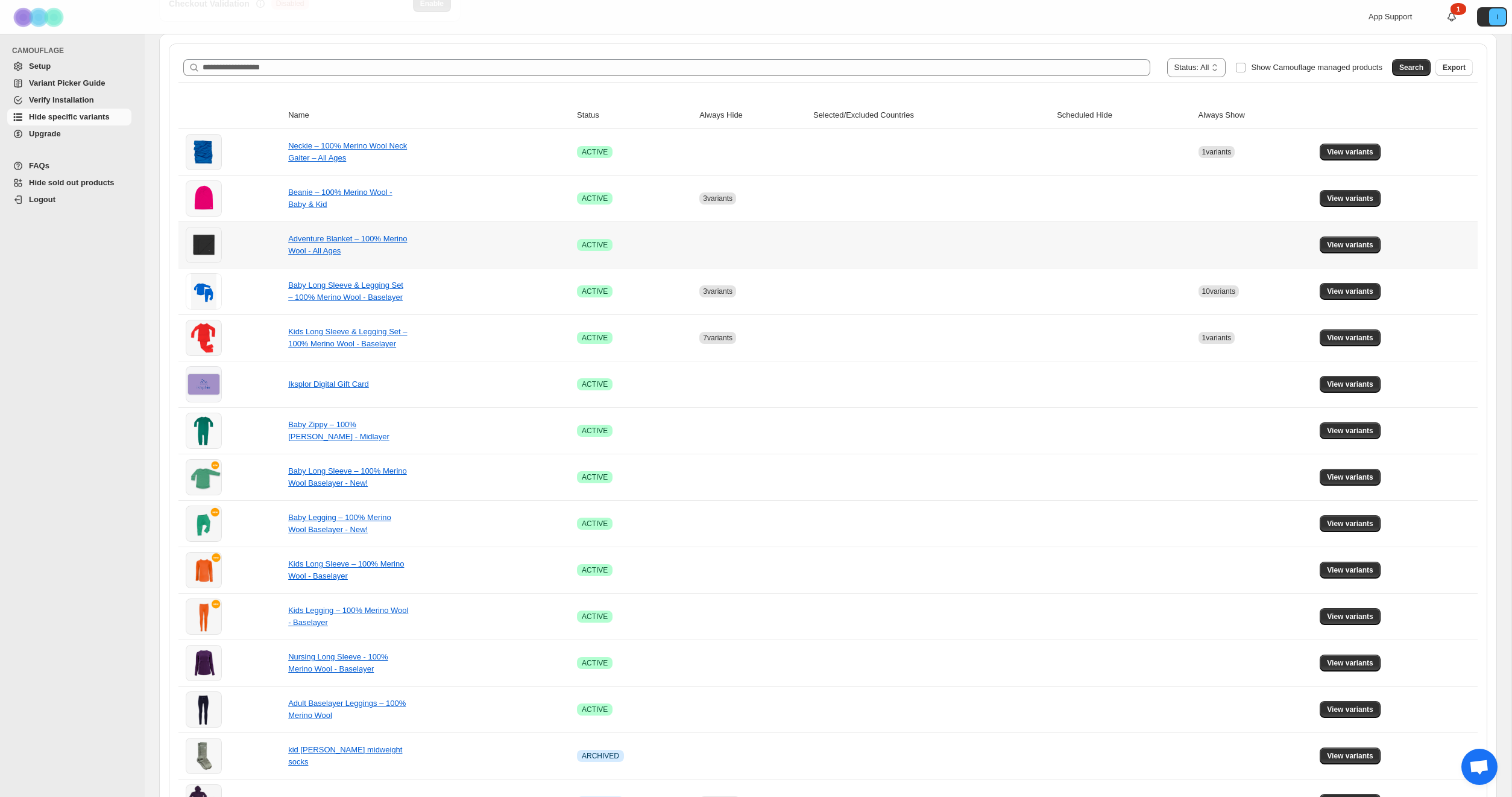
scroll to position [174, 0]
click at [1336, 338] on span "View variants" at bounding box center [1351, 337] width 47 height 10
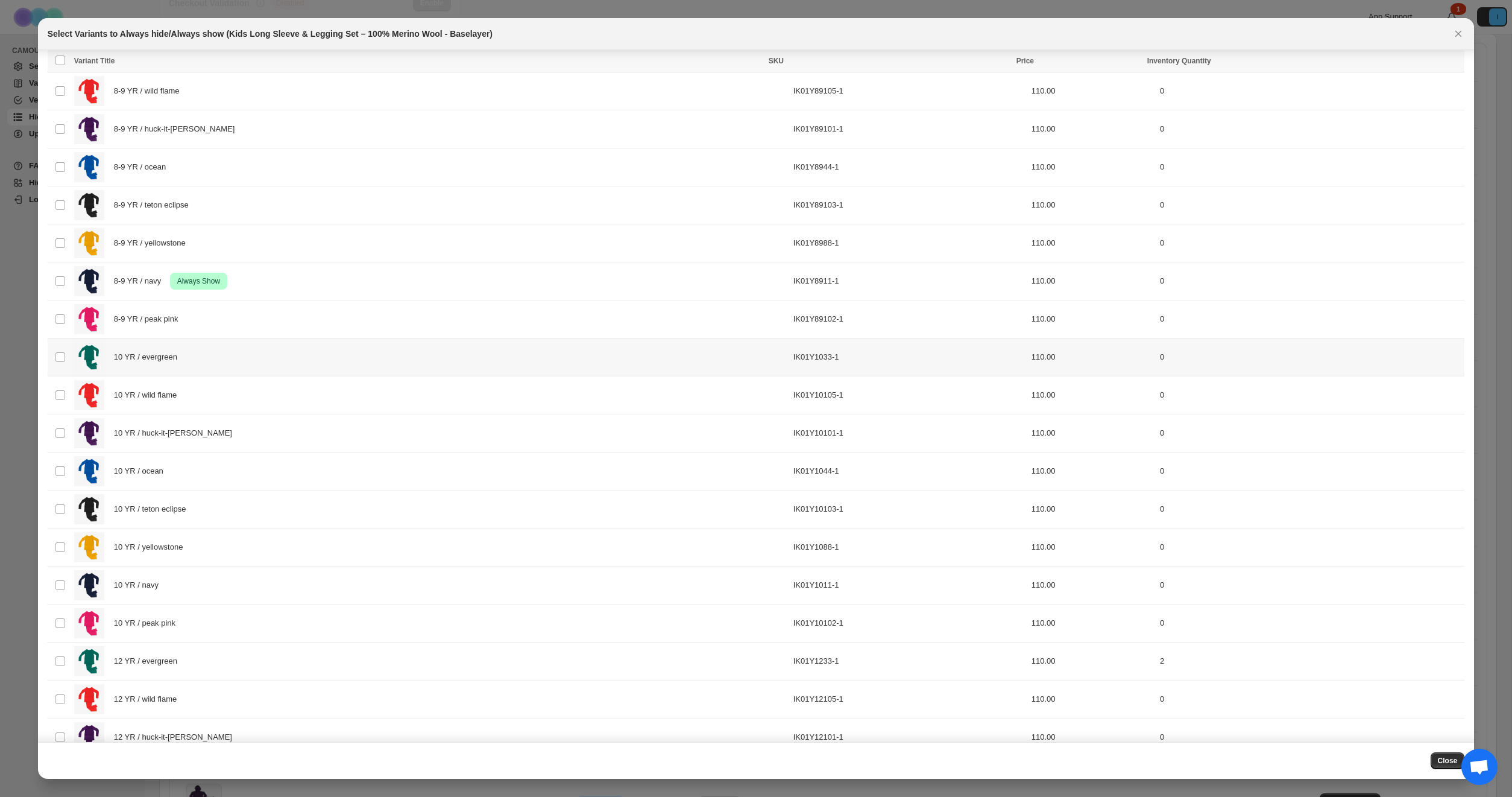
scroll to position [1594, 0]
click at [307, 266] on div "8-9 YR / navy Success Always Show" at bounding box center [430, 278] width 712 height 30
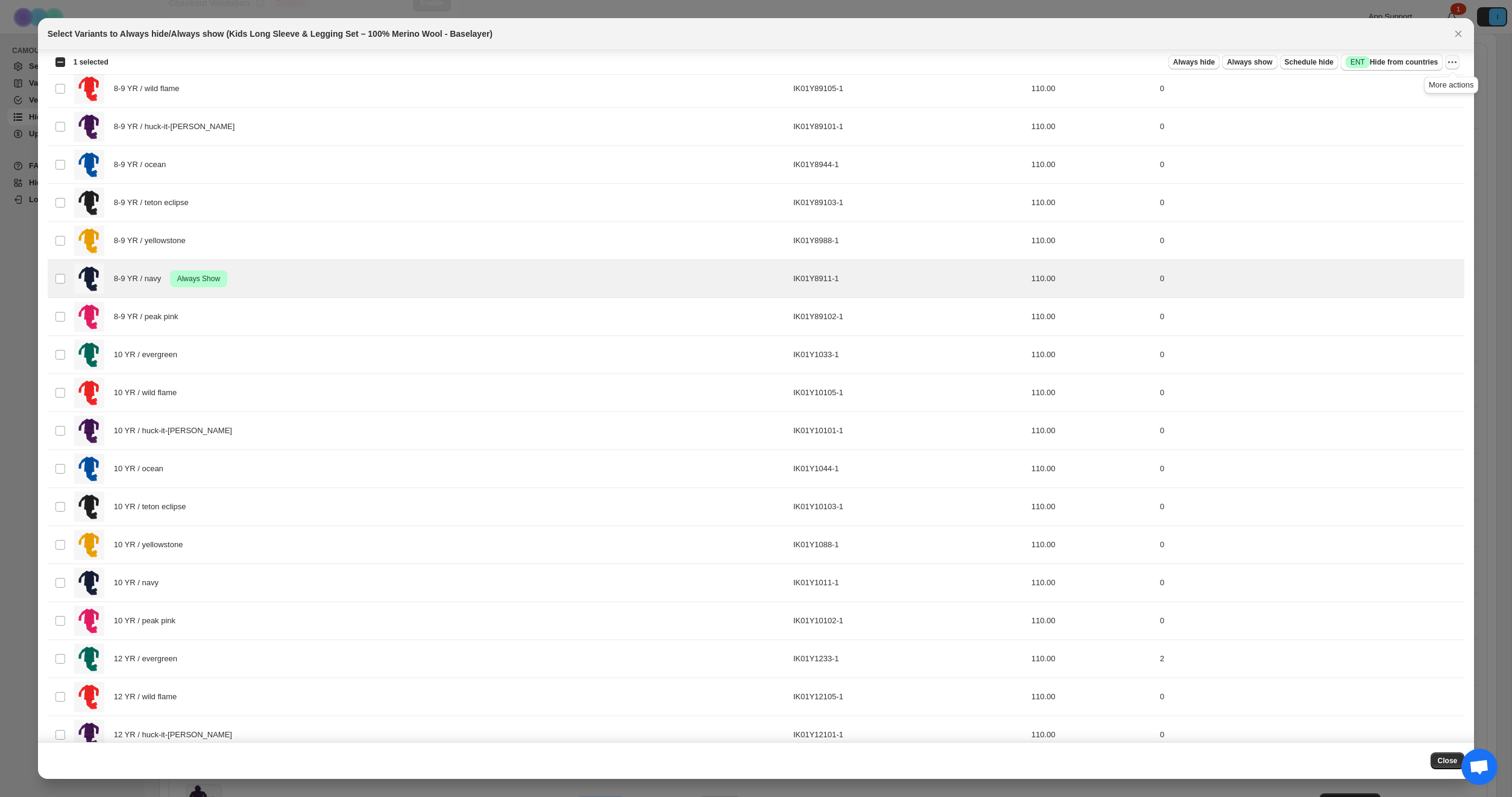
click at [1451, 63] on icon "More actions" at bounding box center [1452, 62] width 12 height 12
click at [1431, 103] on span "Undo always show" at bounding box center [1408, 106] width 88 height 12
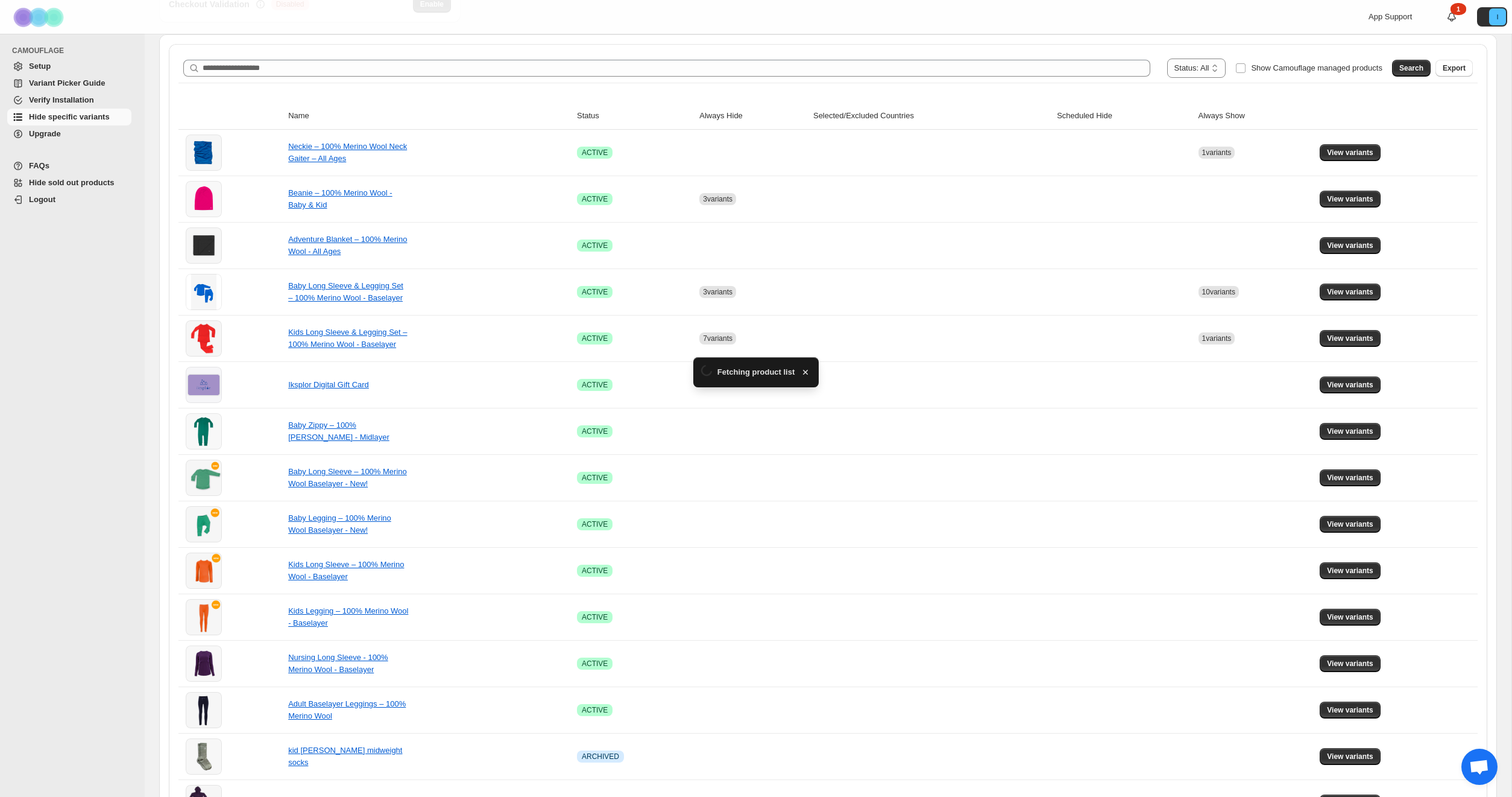
scroll to position [174, 0]
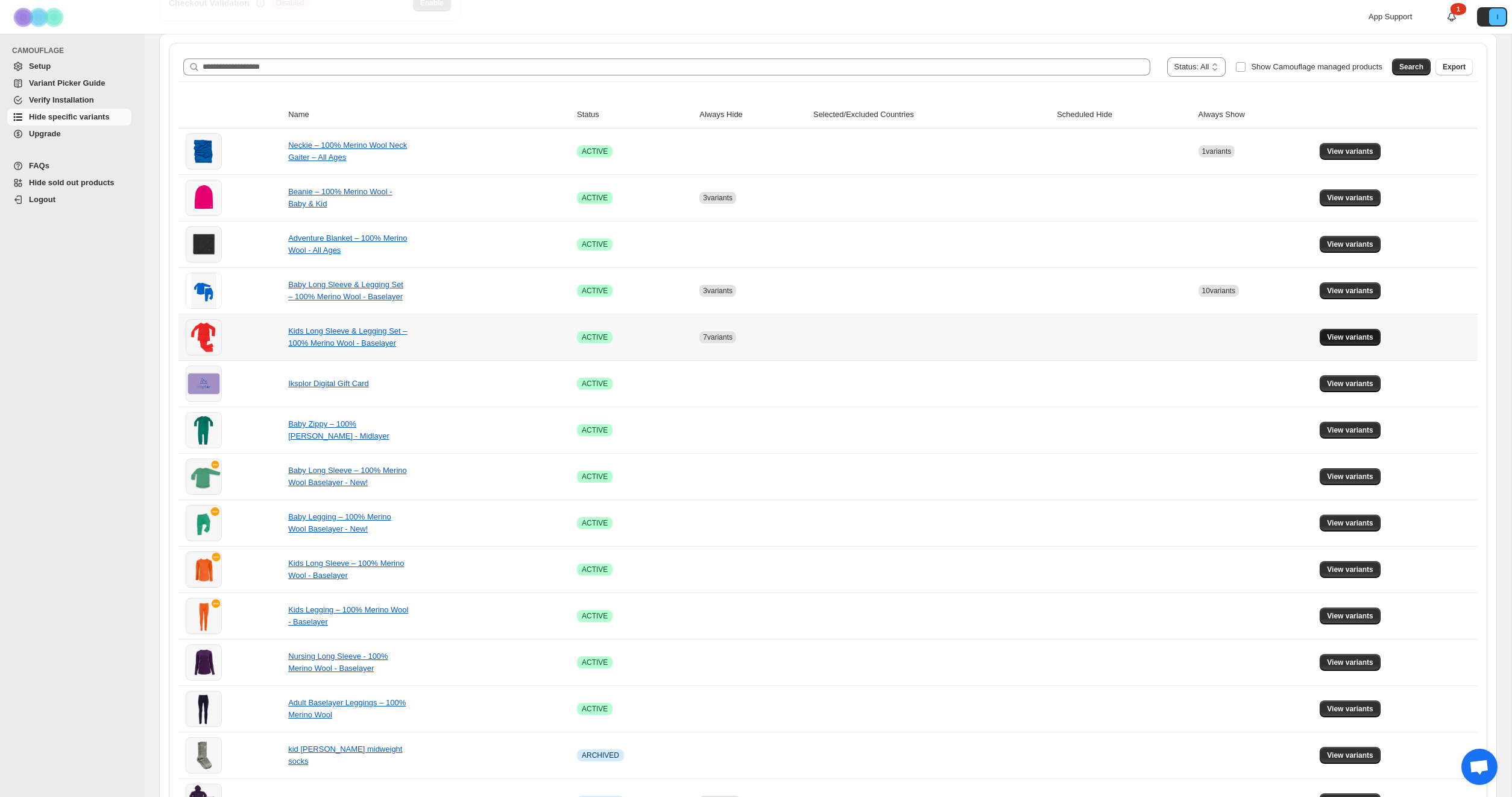
click at [1334, 341] on span "View variants" at bounding box center [1351, 337] width 47 height 10
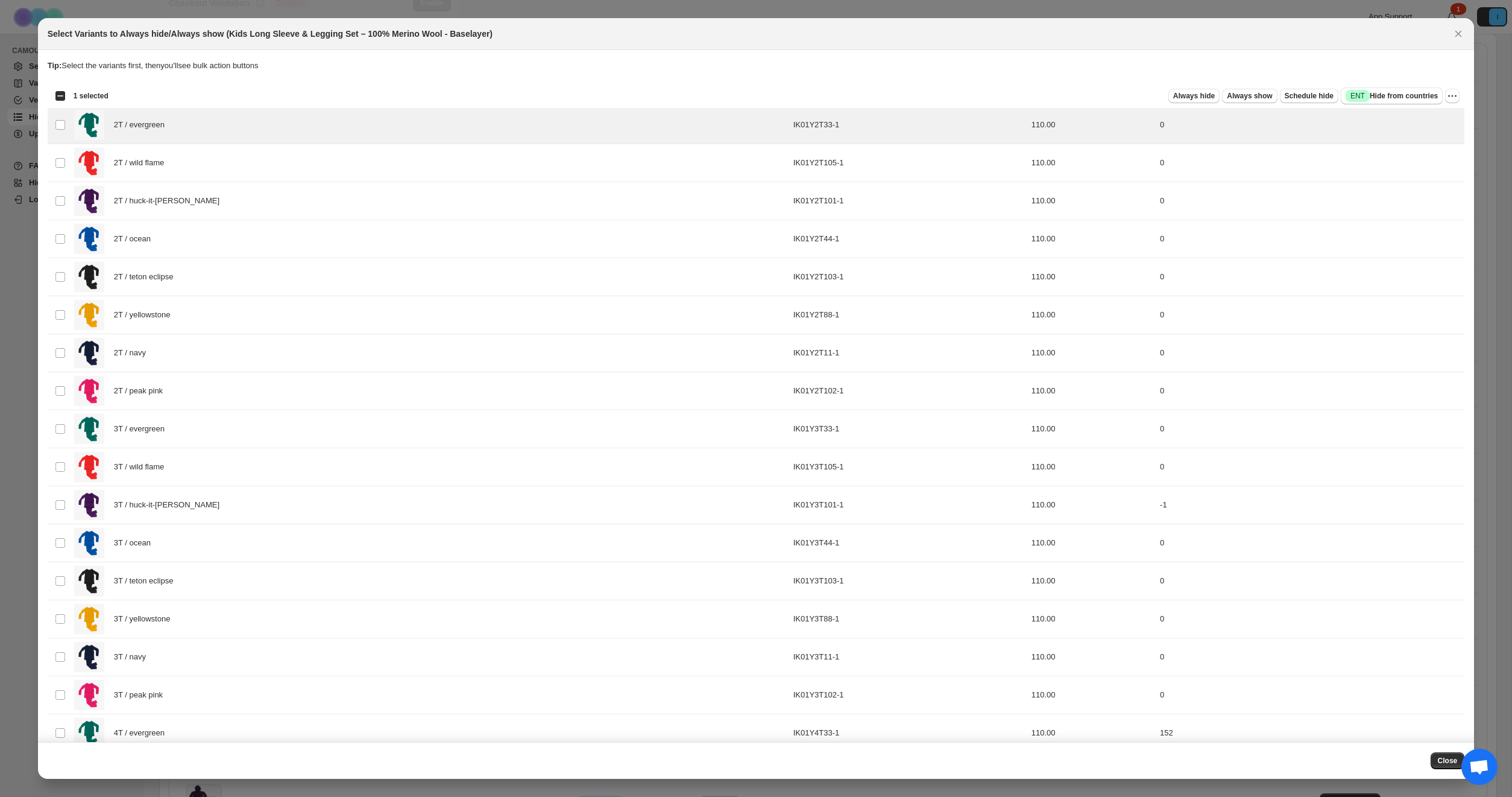
click at [55, 96] on div "Select all 64 product variants 1 selected" at bounding box center [82, 95] width 53 height 11
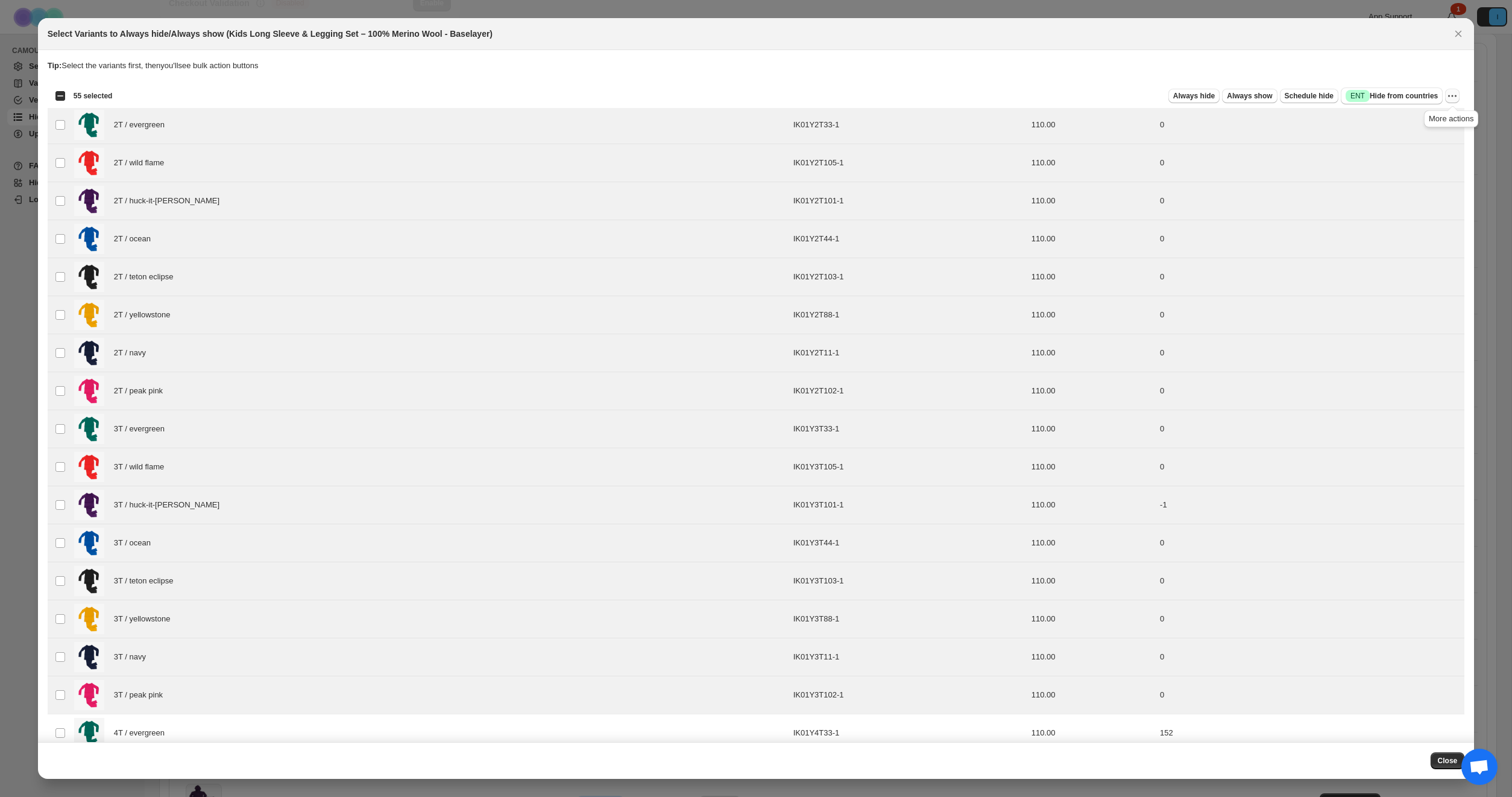
click at [1448, 99] on icon "More actions" at bounding box center [1452, 95] width 12 height 12
click at [1193, 93] on span "Always hide" at bounding box center [1194, 96] width 42 height 10
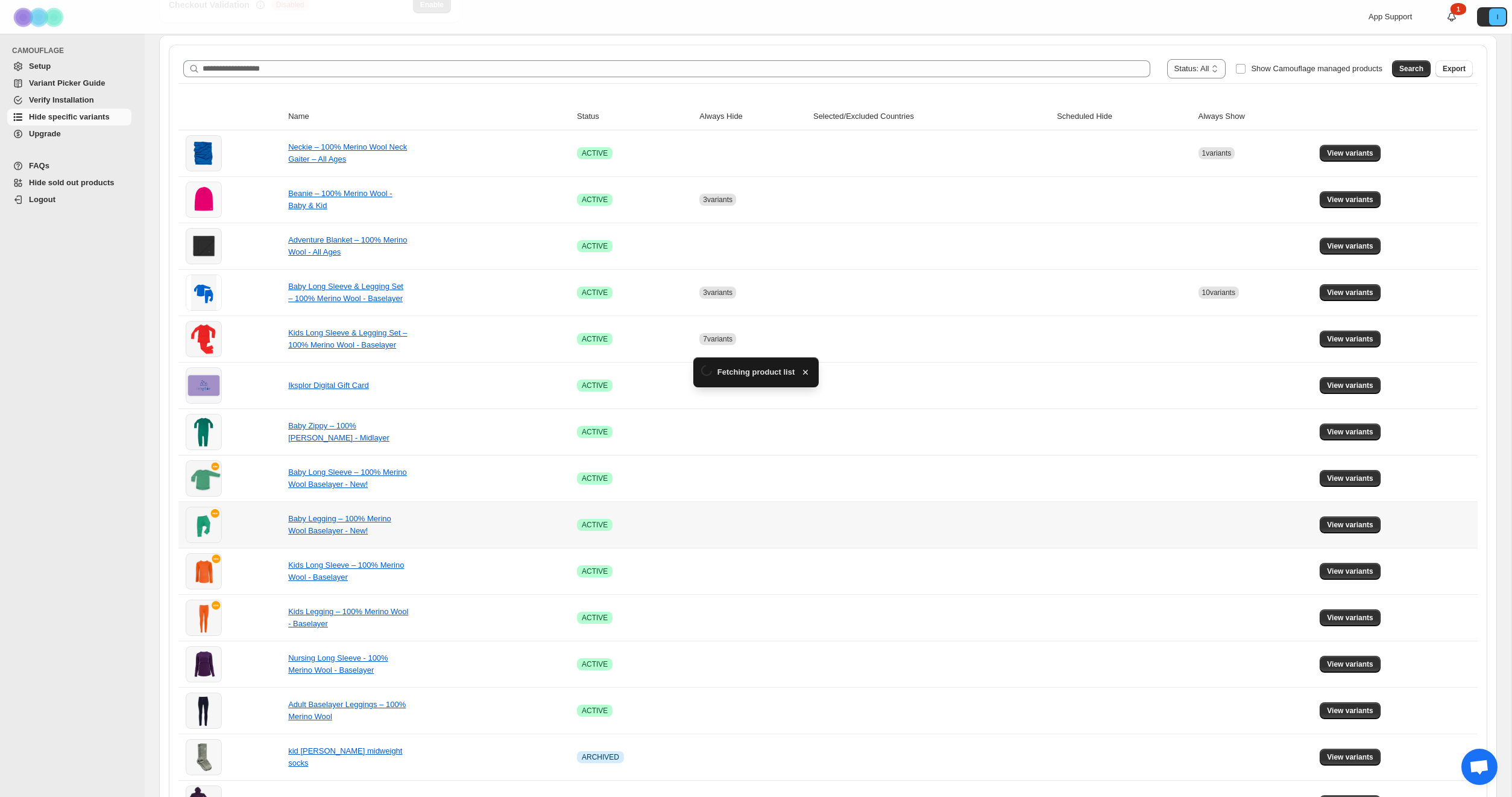
scroll to position [174, 0]
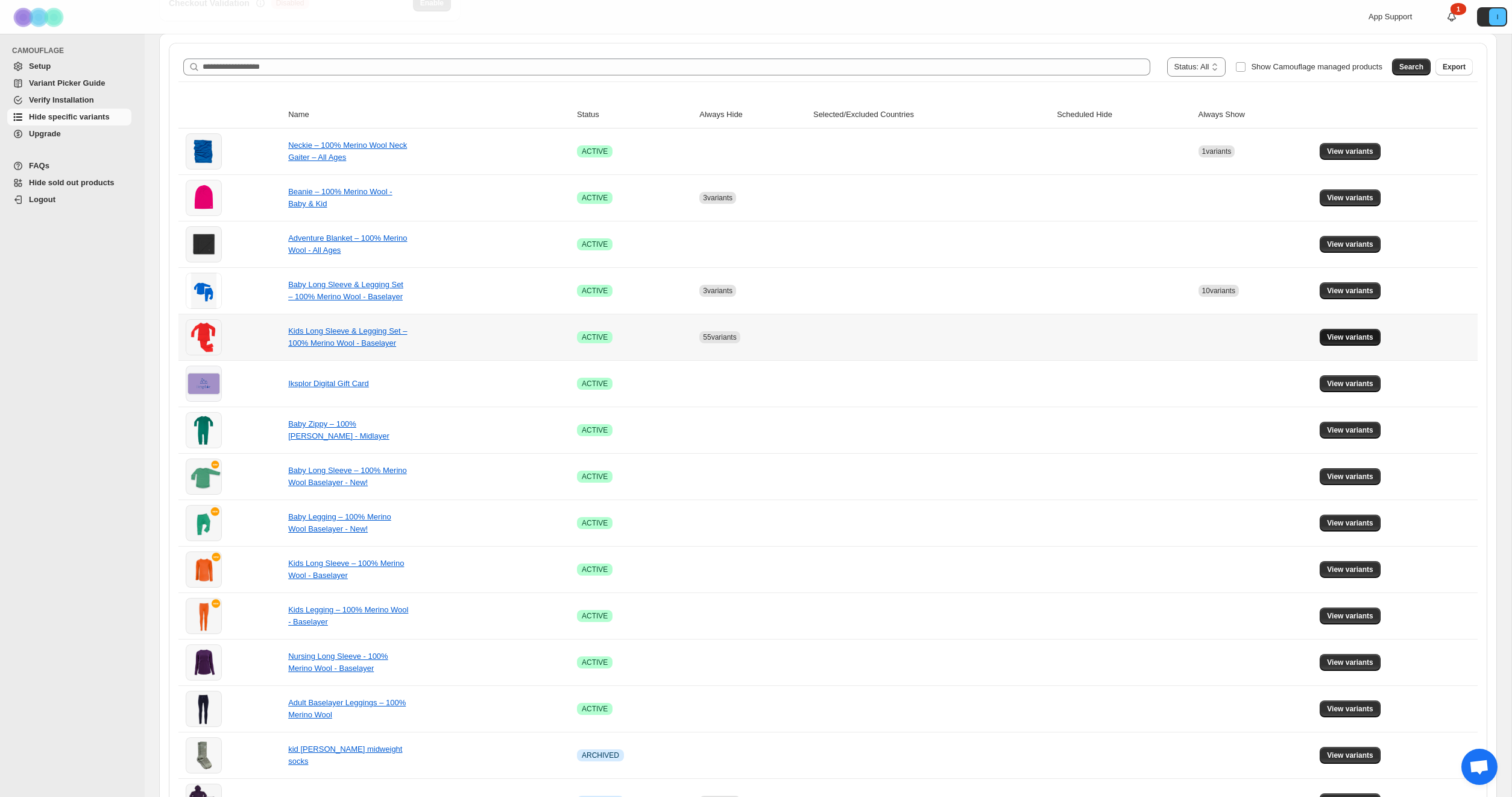
click at [1351, 336] on span "View variants" at bounding box center [1351, 337] width 47 height 10
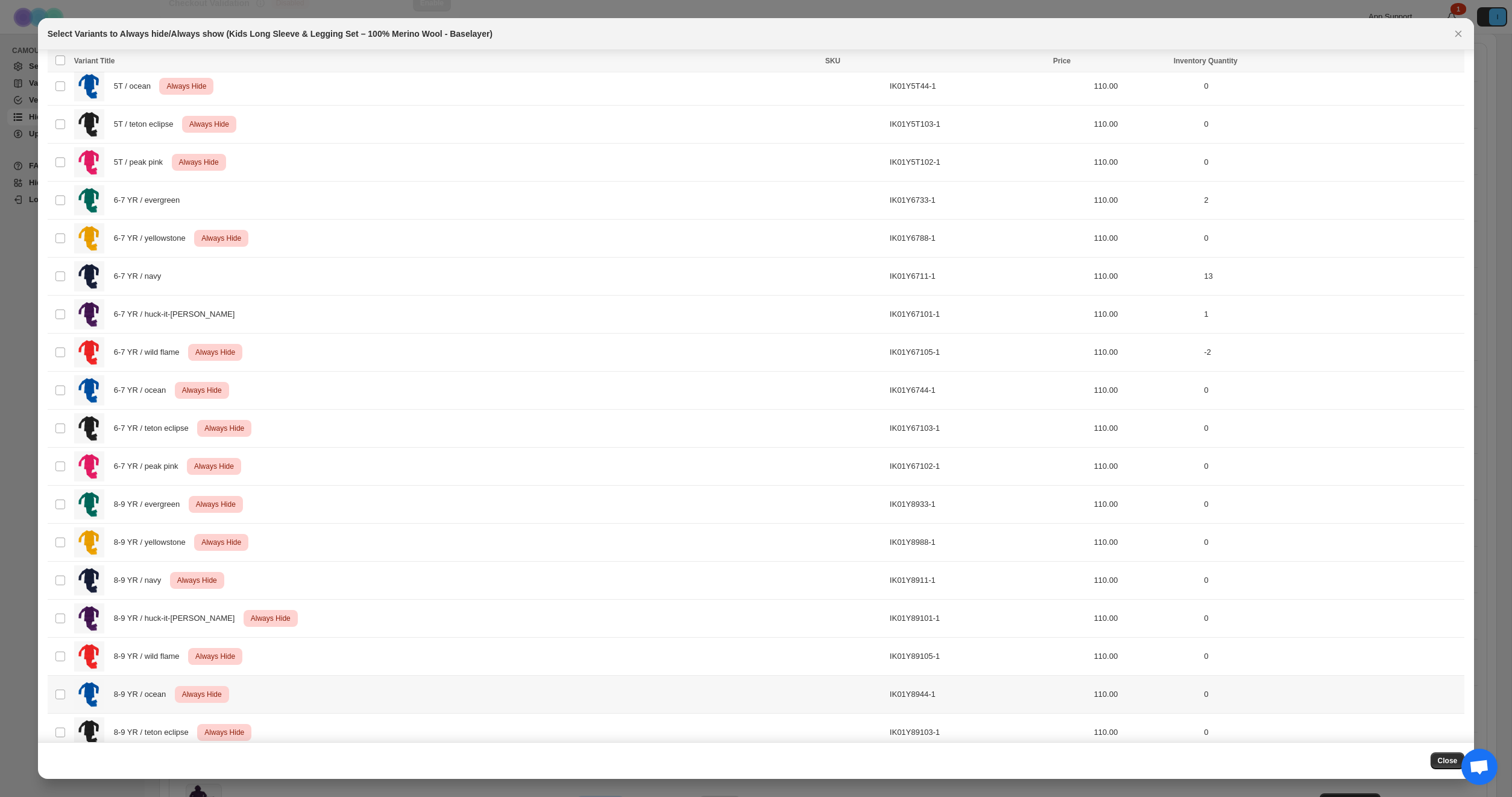
scroll to position [1140, 0]
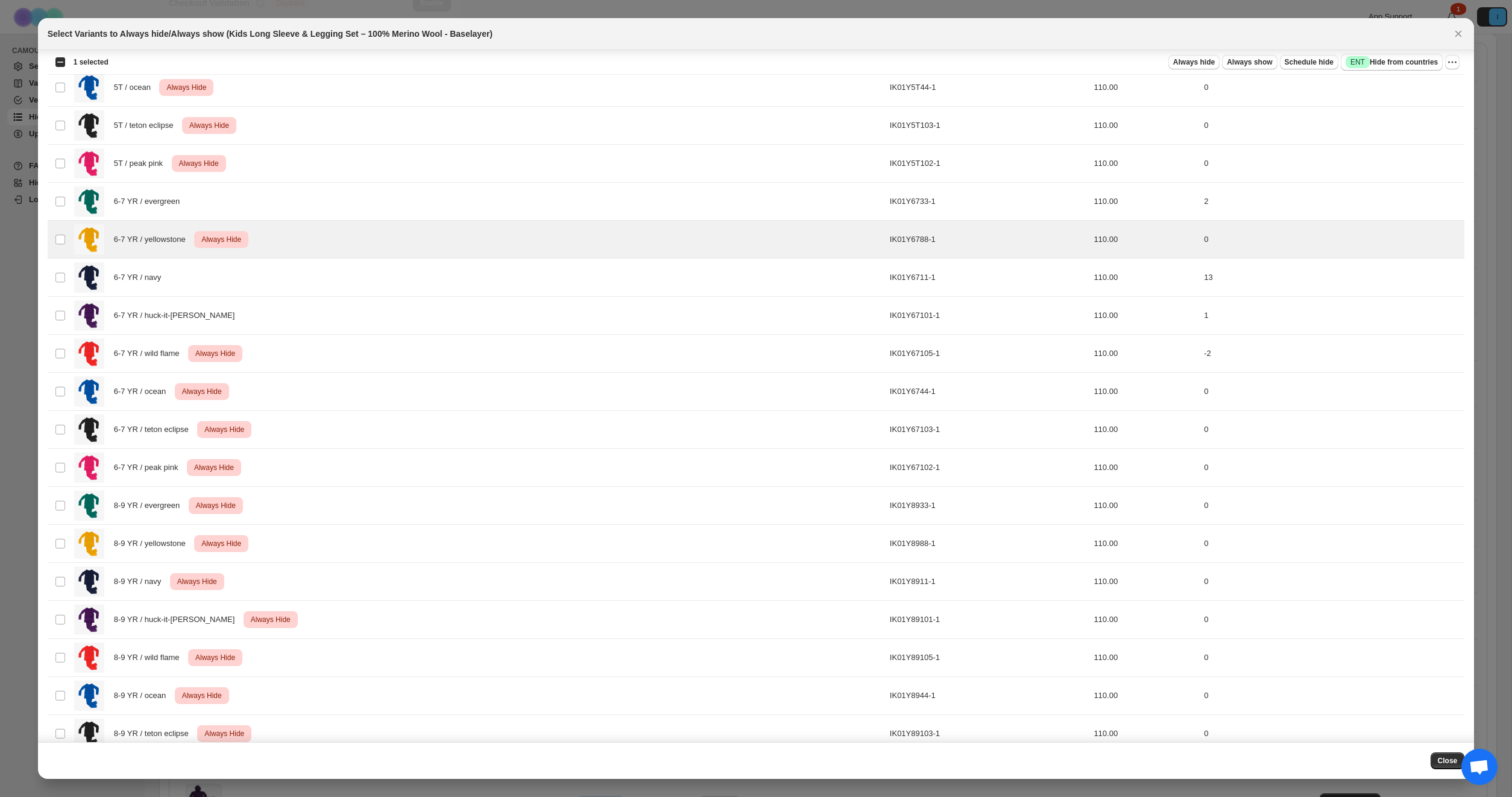
drag, startPoint x: 1255, startPoint y: 61, endPoint x: 1259, endPoint y: 36, distance: 25.3
click at [1259, 36] on div "Select Variants to Always hide/Always show (Kids Long Sleeve & Legging Set – 10…" at bounding box center [756, 399] width 1437 height 761
click at [1454, 60] on icon "More actions" at bounding box center [1452, 62] width 12 height 12
click at [1428, 84] on span "Undo always hide" at bounding box center [1408, 86] width 88 height 12
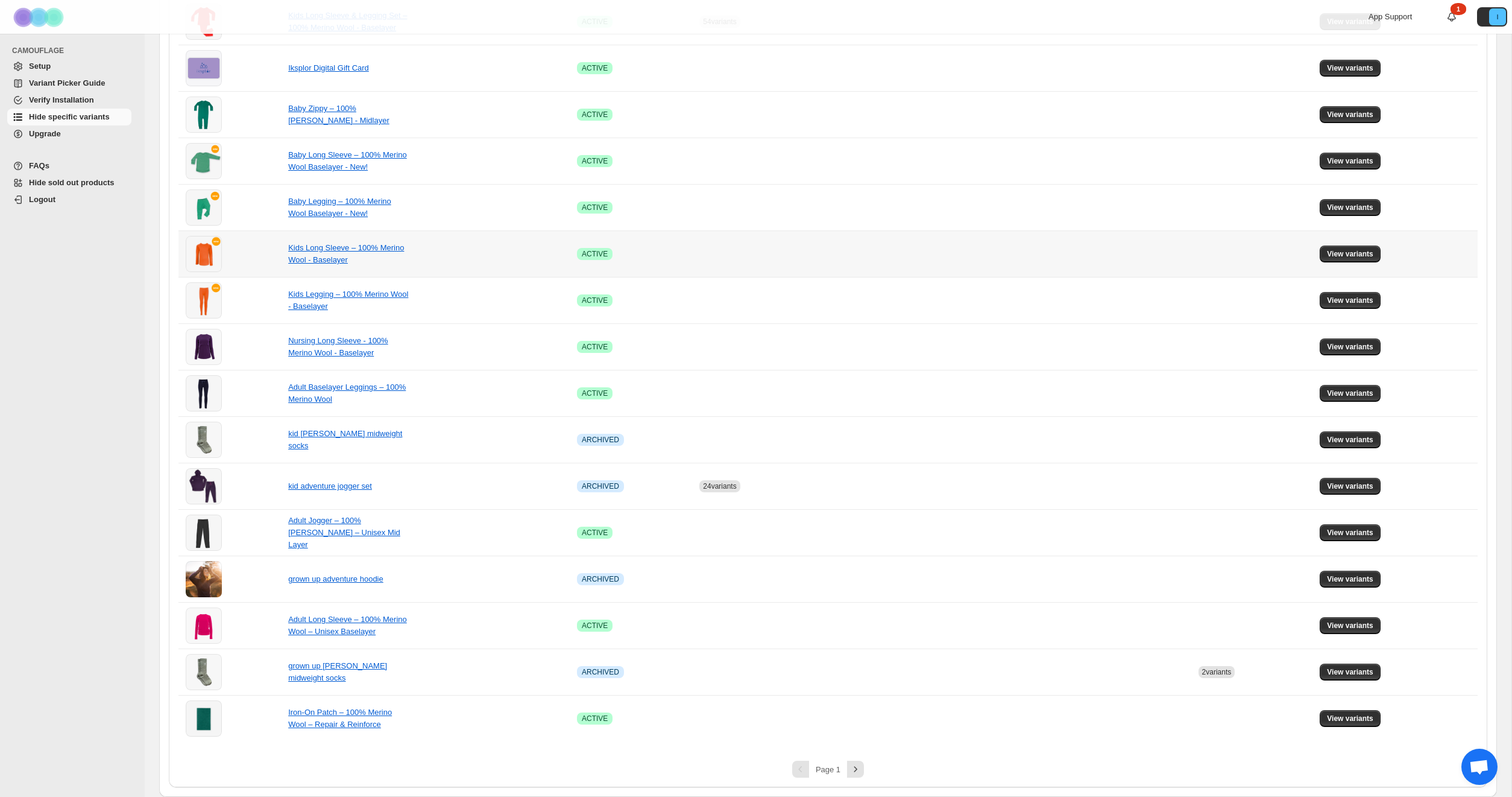
scroll to position [0, 0]
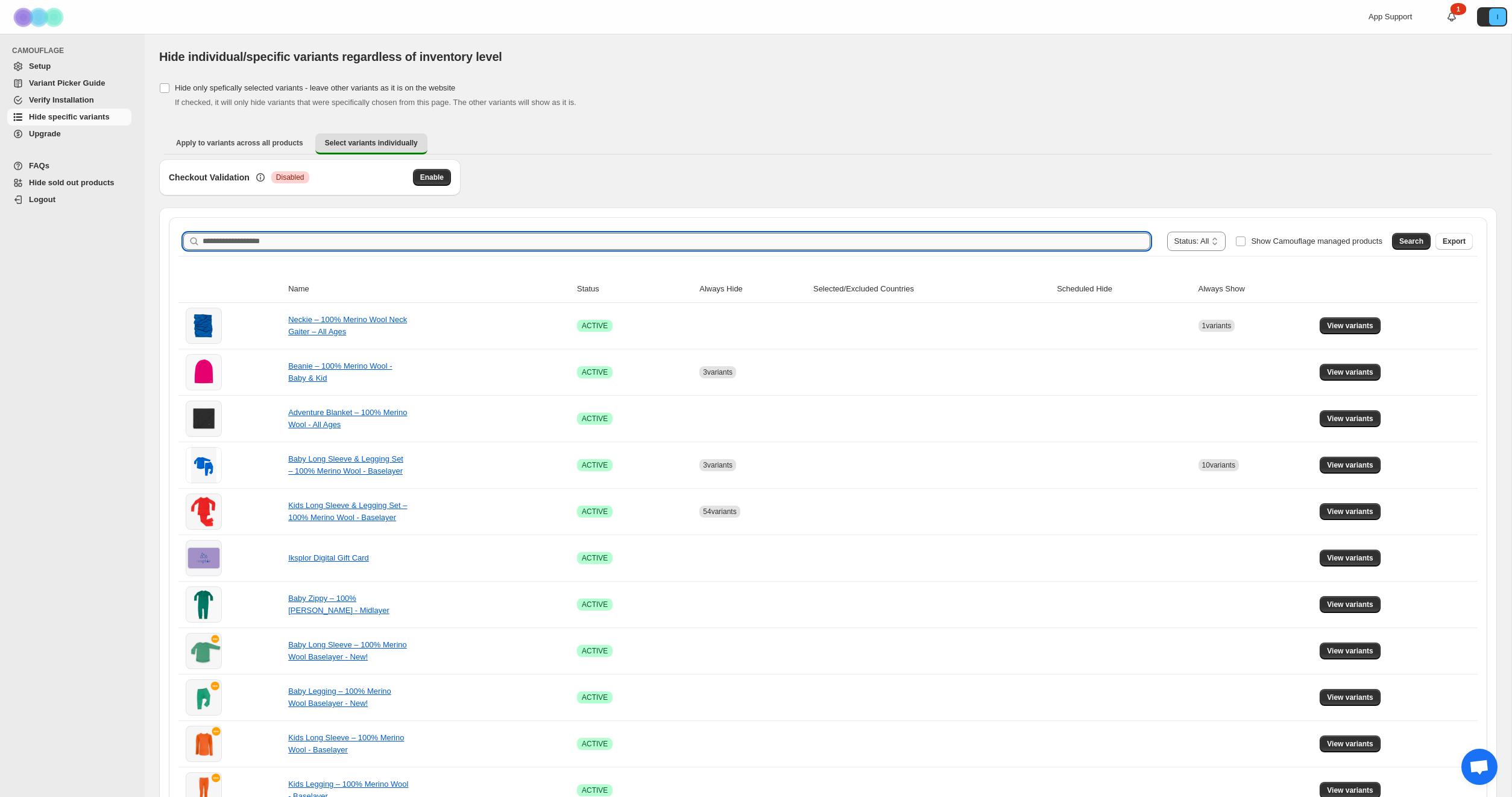
click at [384, 240] on input "Search product name" at bounding box center [676, 241] width 948 height 17
type input "*******"
click at [1400, 243] on span "Search" at bounding box center [1411, 242] width 24 height 10
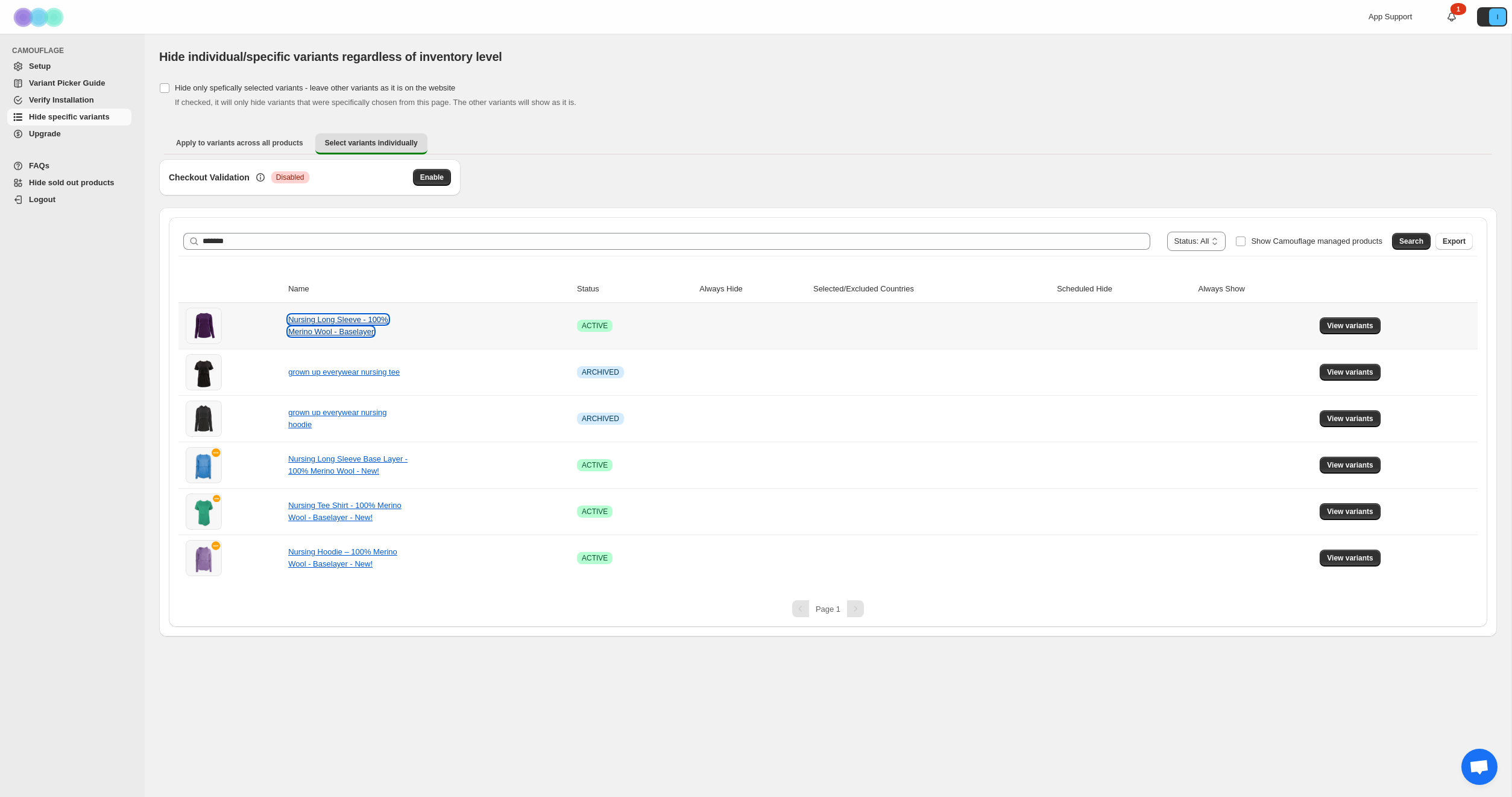
click at [308, 328] on link "Nursing Long Sleeve - 100% Merino Wool - Baselayer" at bounding box center [339, 325] width 100 height 21
click at [1362, 332] on button "View variants" at bounding box center [1350, 325] width 61 height 17
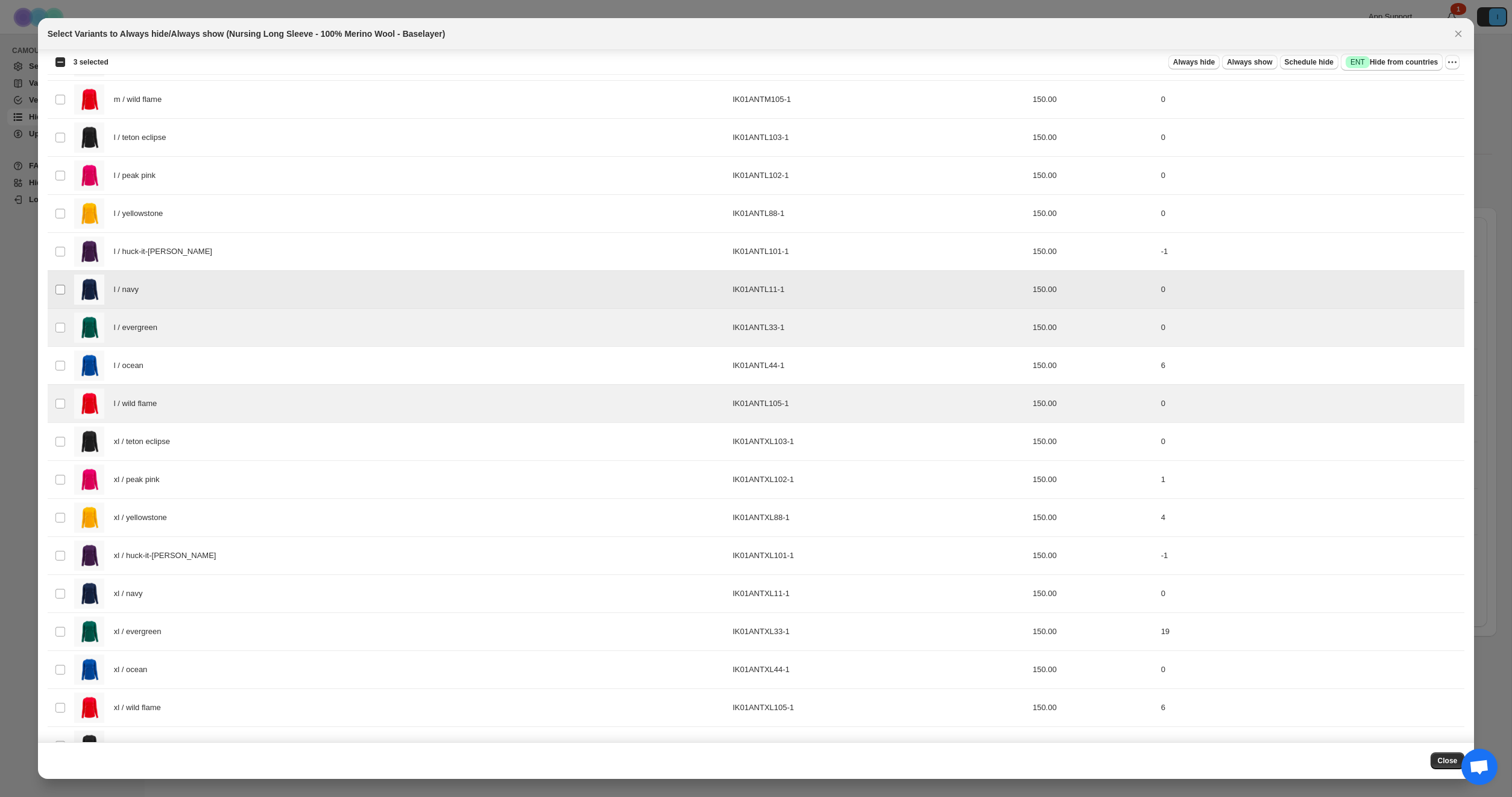
scroll to position [856, 0]
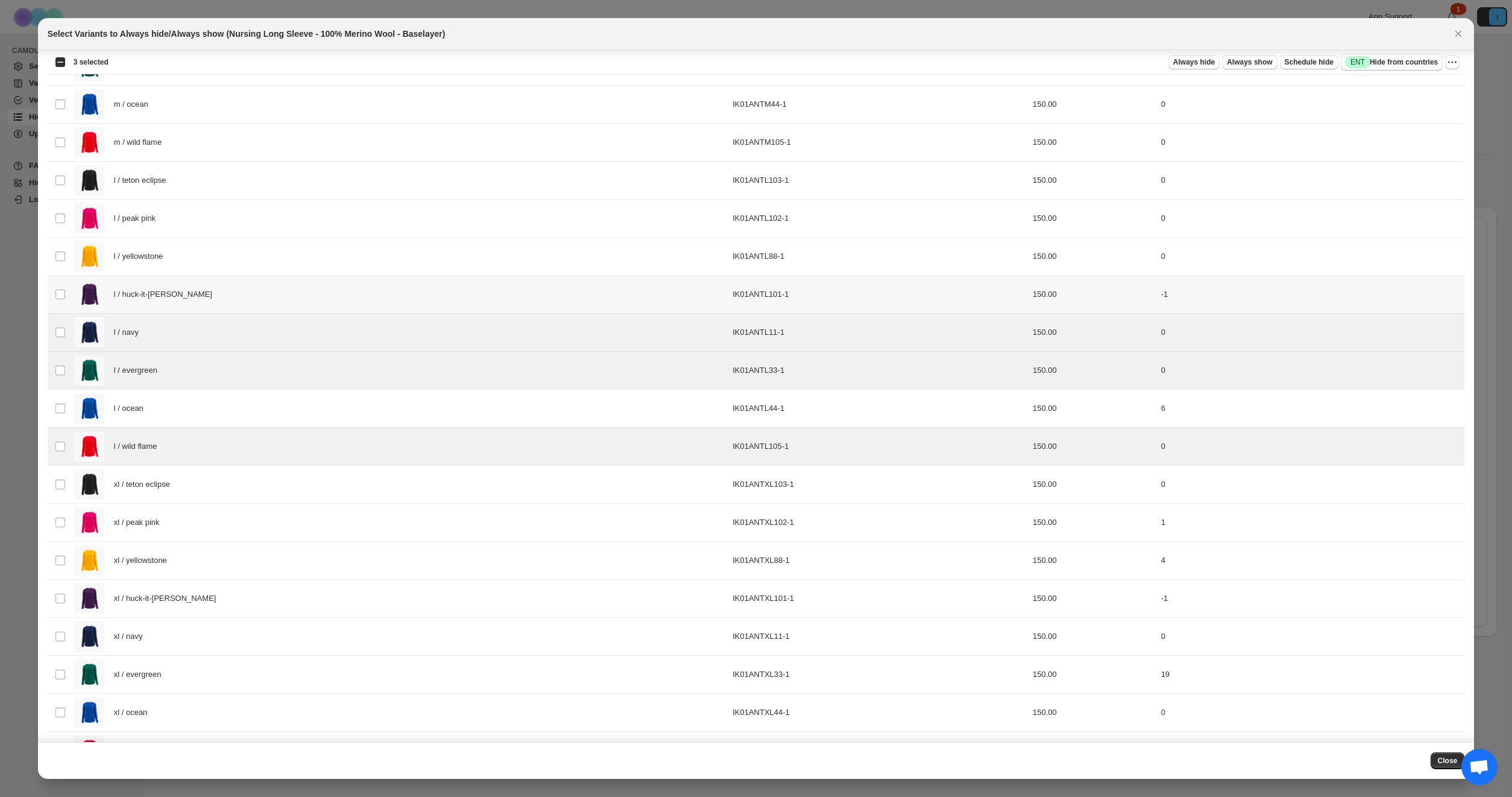
click at [62, 287] on td "Select product variant" at bounding box center [59, 294] width 23 height 38
click at [62, 264] on td "Select product variant" at bounding box center [59, 256] width 23 height 38
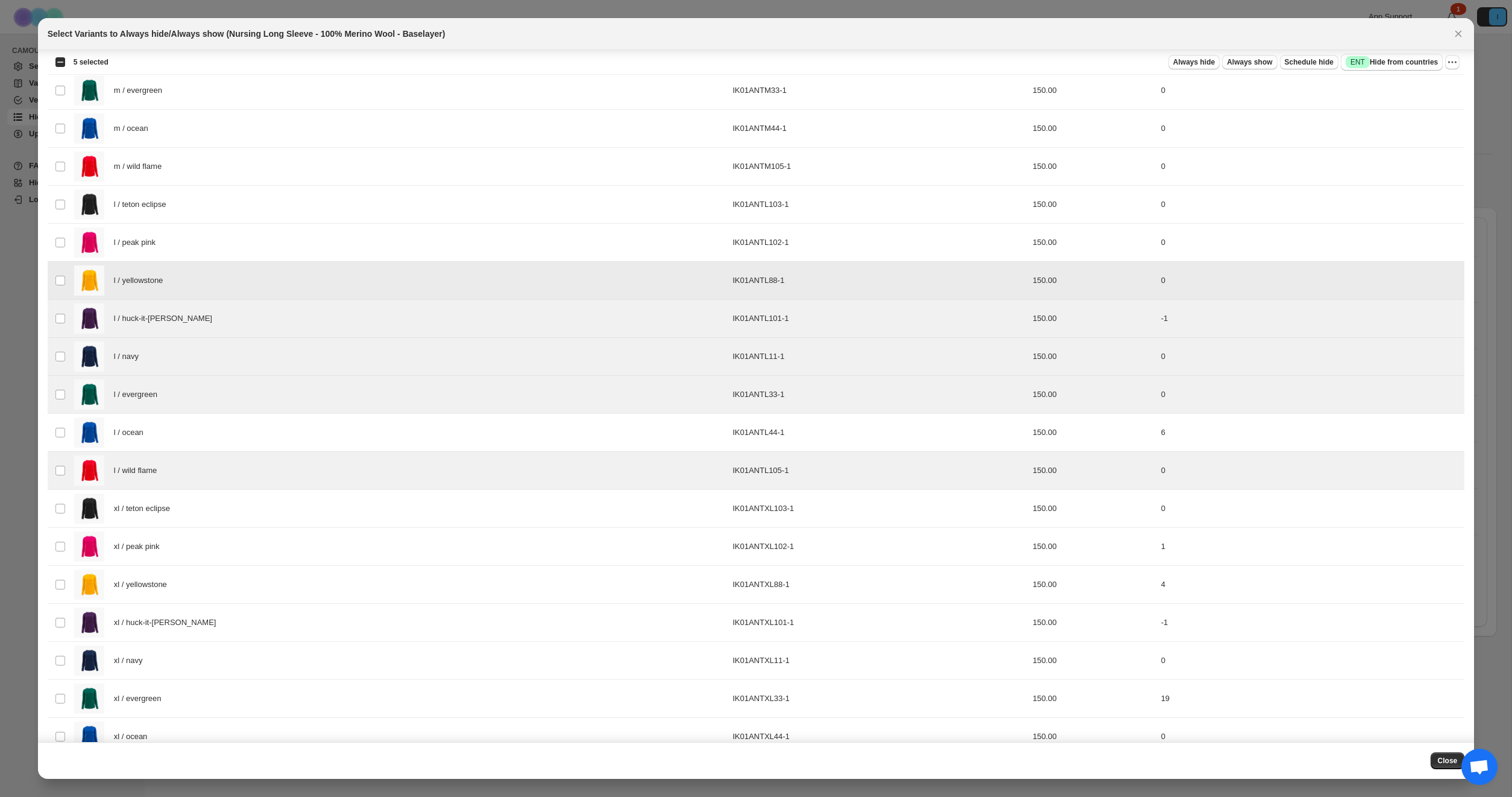
scroll to position [824, 0]
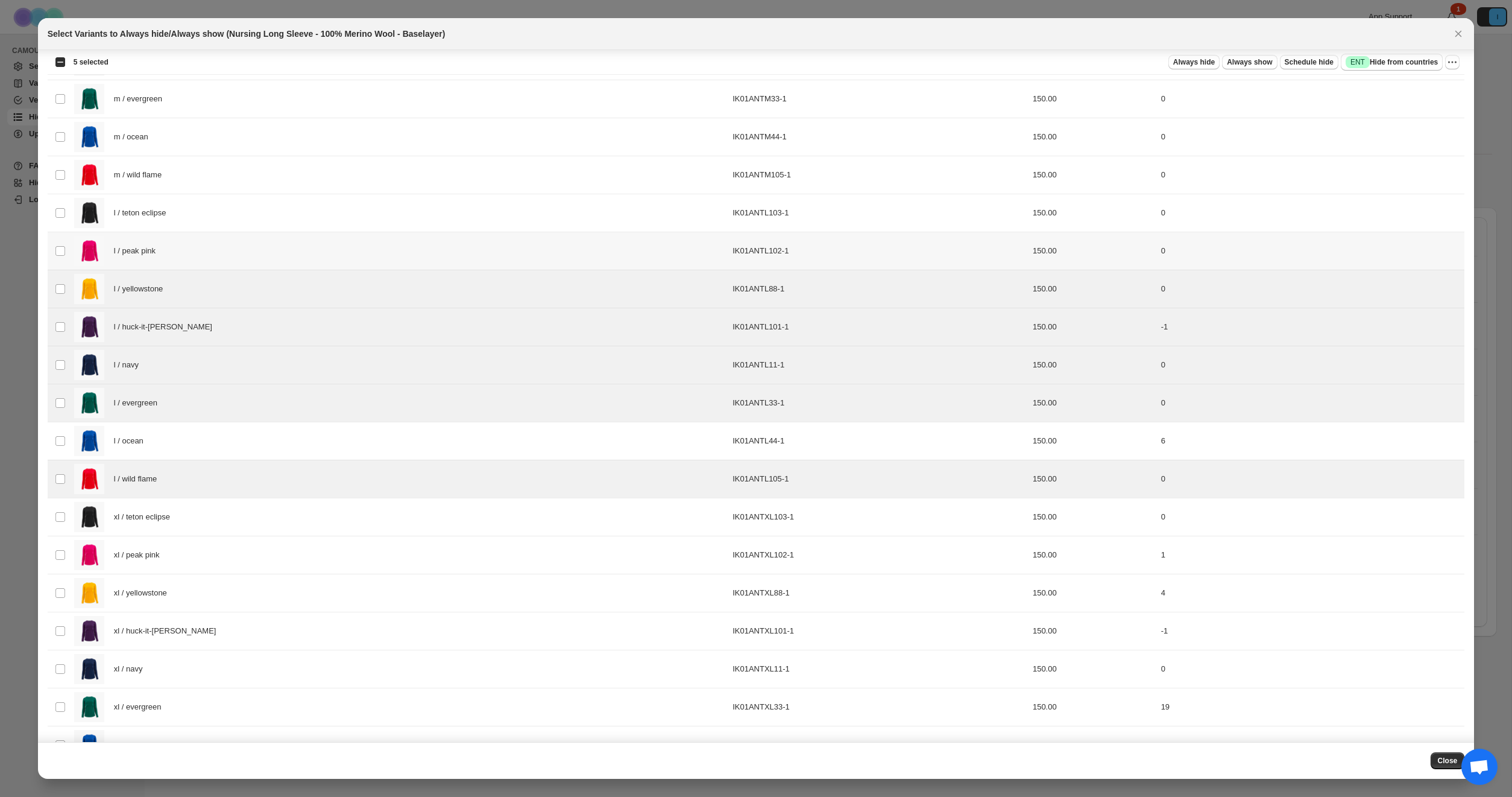
click at [59, 243] on td "Select product variant" at bounding box center [59, 251] width 23 height 38
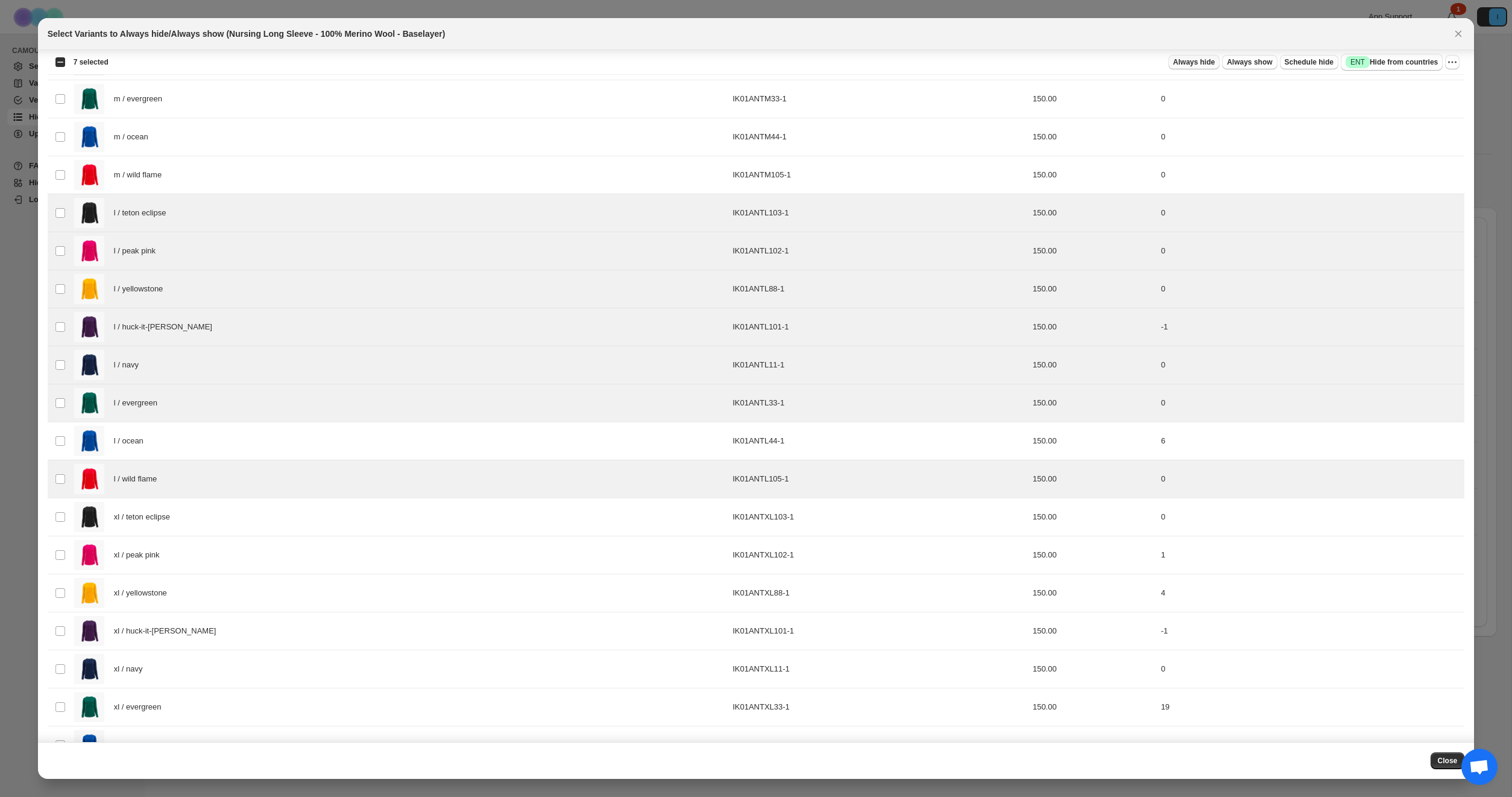
click at [1198, 60] on span "Always hide" at bounding box center [1194, 63] width 42 height 10
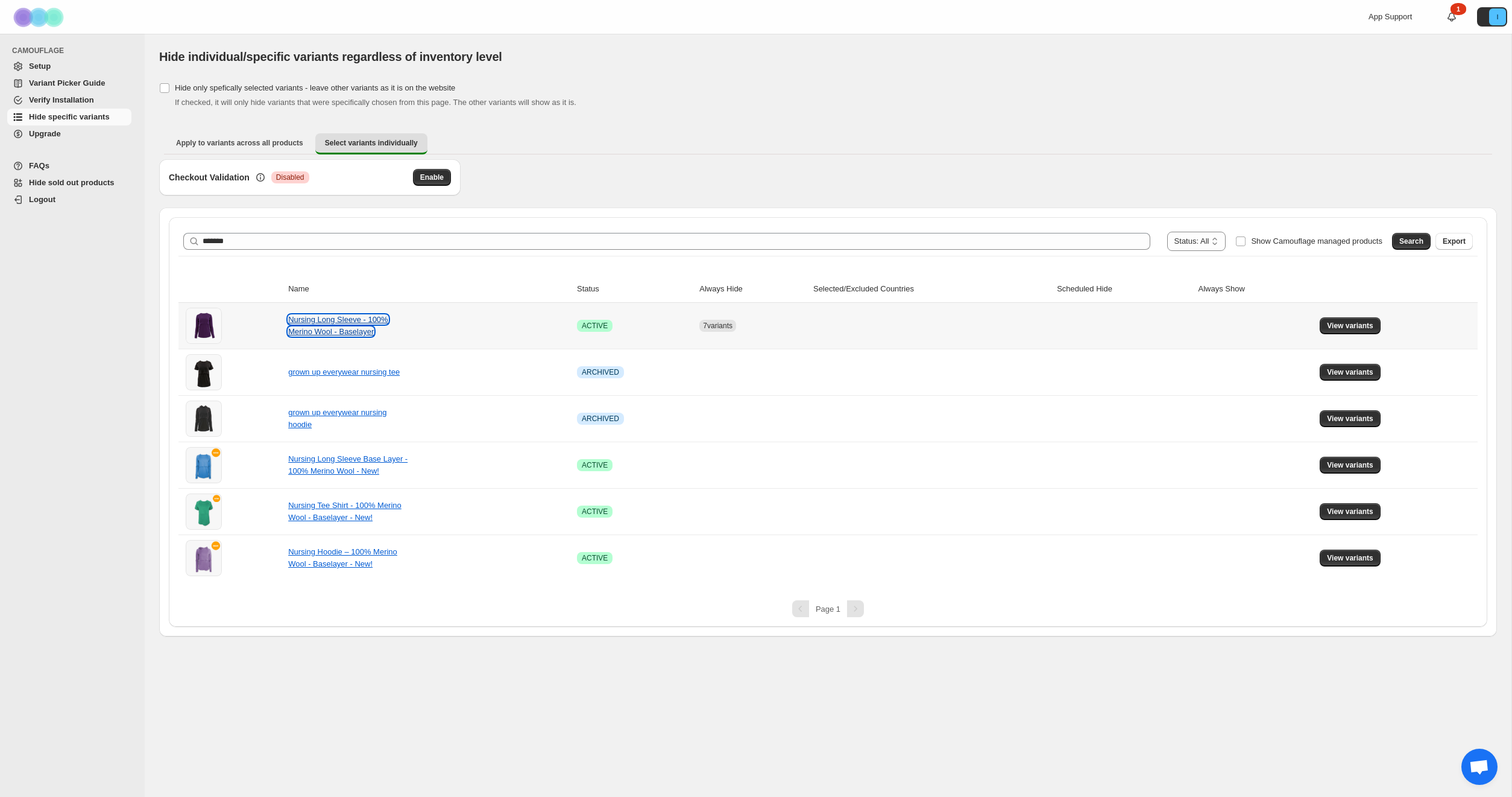
click at [324, 328] on link "Nursing Long Sleeve - 100% Merino Wool - Baselayer" at bounding box center [339, 325] width 100 height 21
click at [1359, 334] on button "View variants" at bounding box center [1350, 325] width 61 height 17
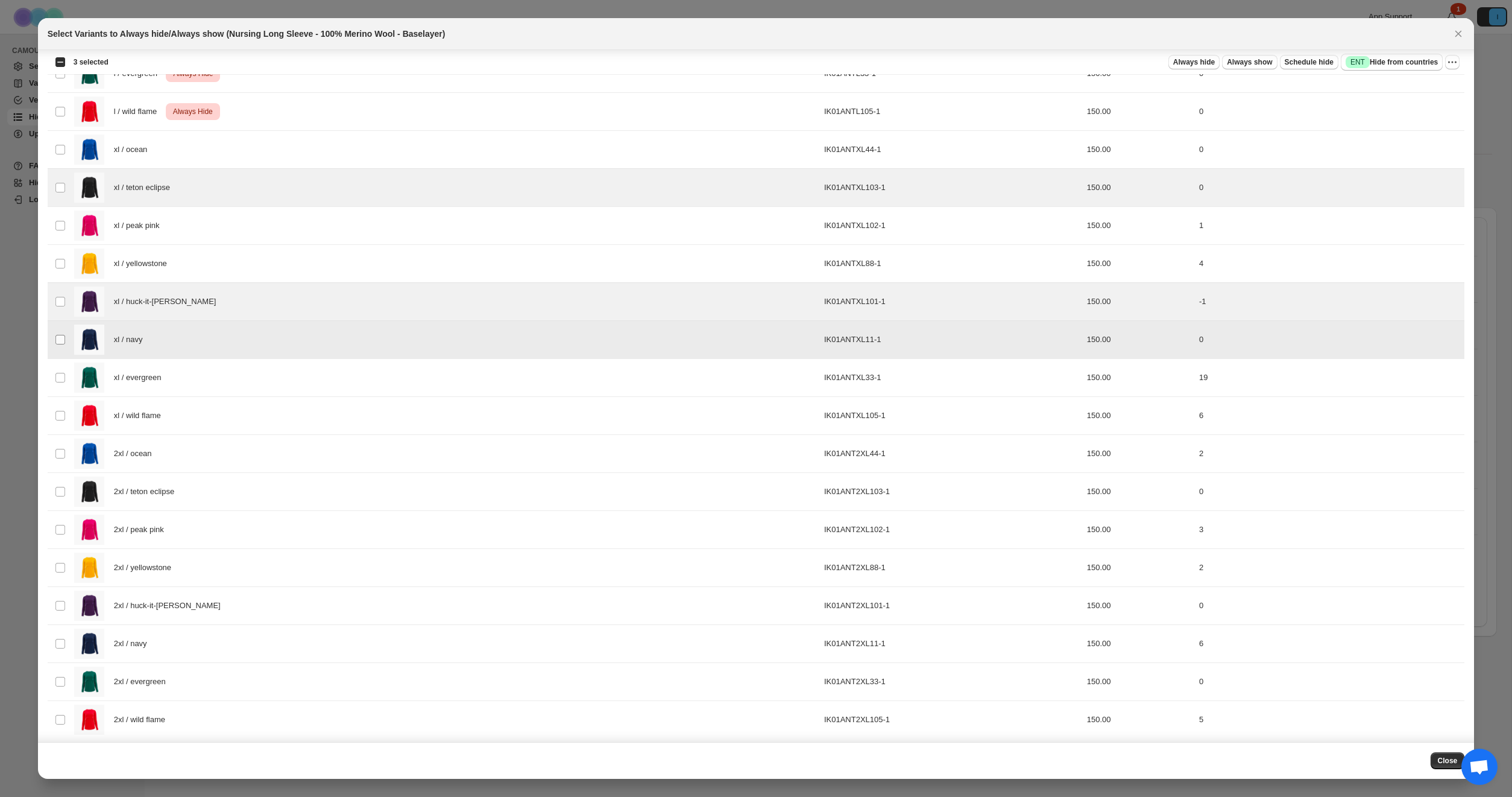
scroll to position [1191, 0]
click at [65, 157] on td "Select product variant" at bounding box center [59, 150] width 23 height 38
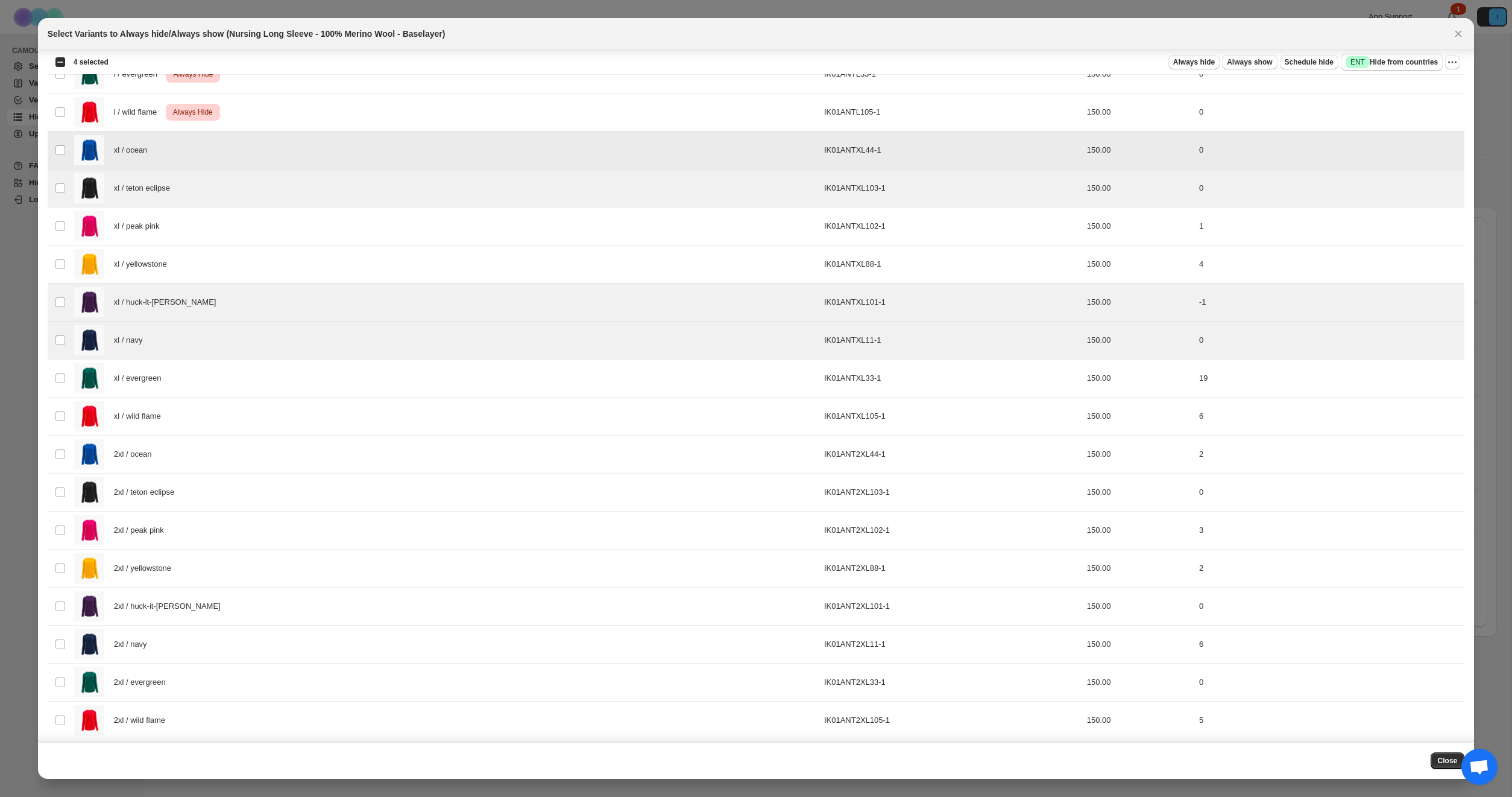
scroll to position [1174, 0]
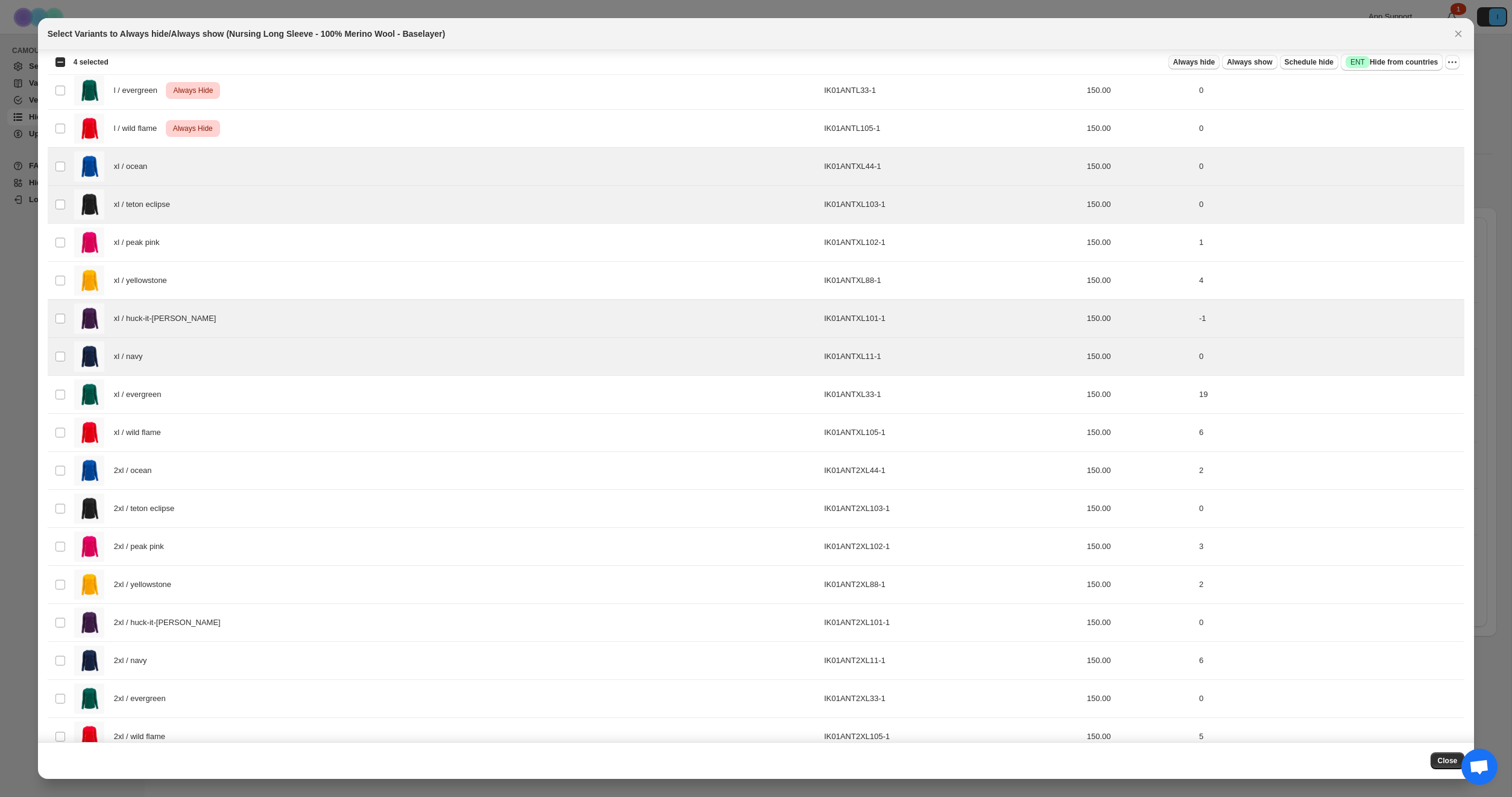
click at [1191, 64] on span "Always hide" at bounding box center [1194, 63] width 42 height 10
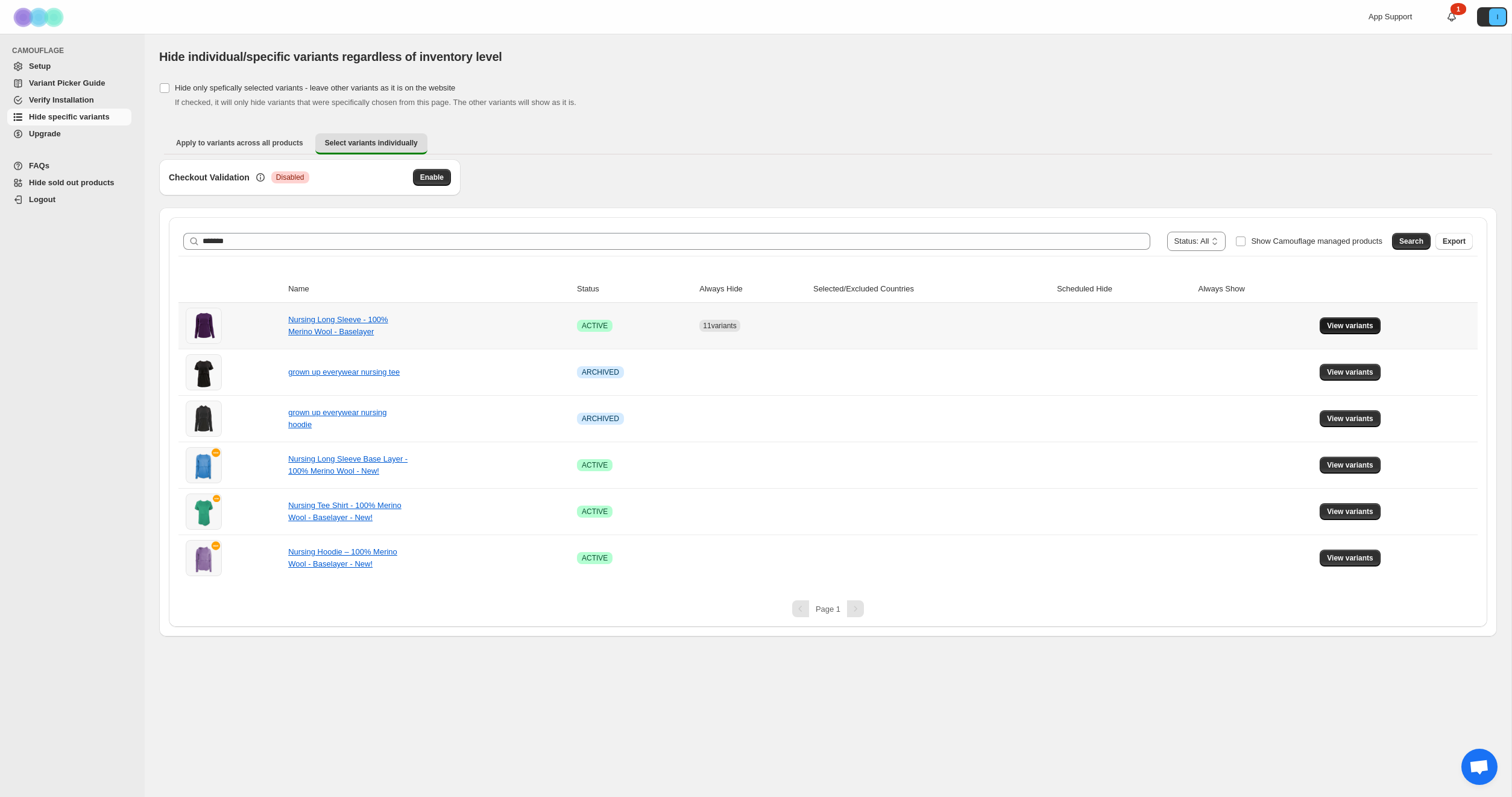
click at [1357, 324] on span "View variants" at bounding box center [1351, 326] width 47 height 10
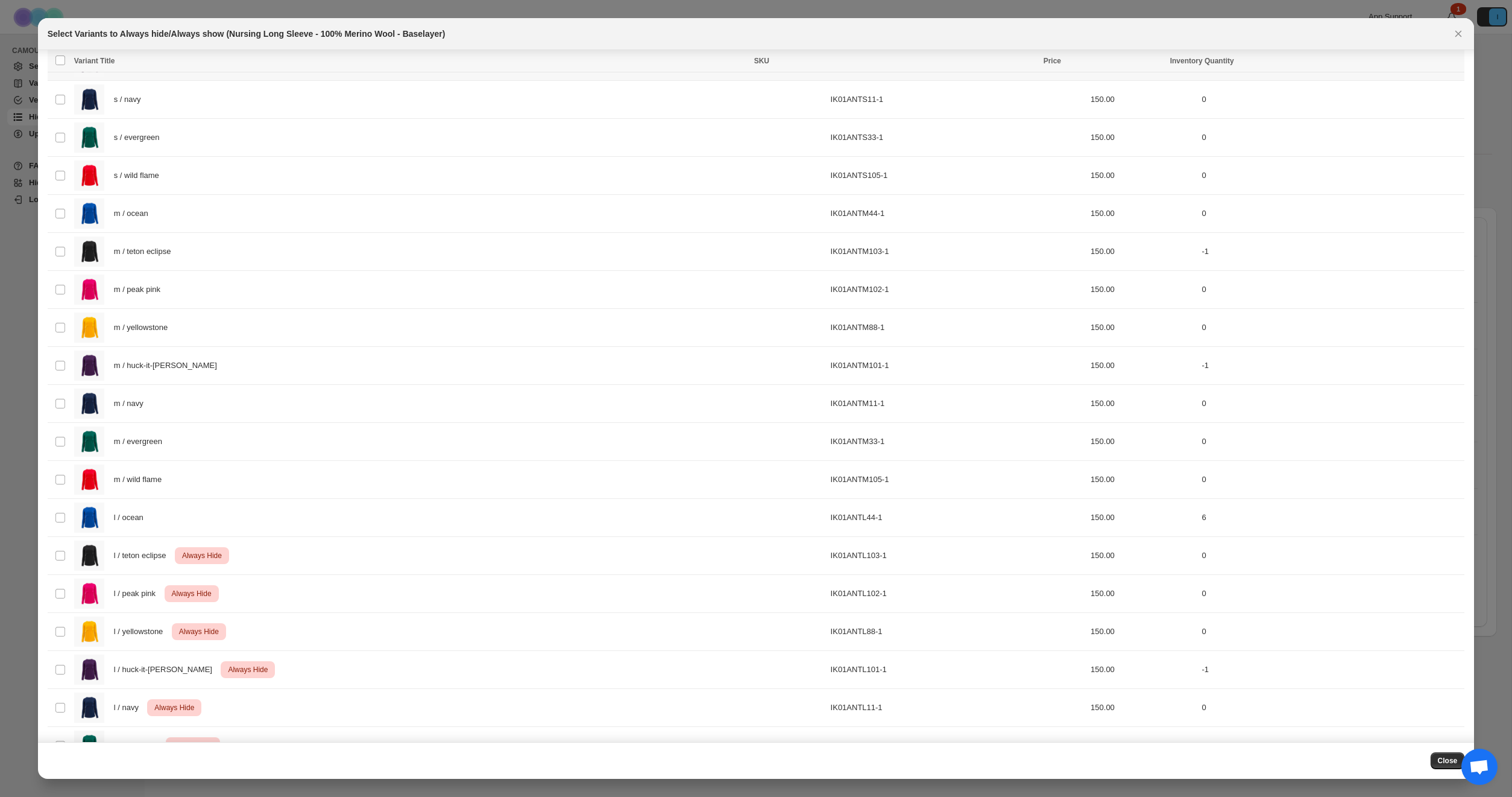
scroll to position [1198, 0]
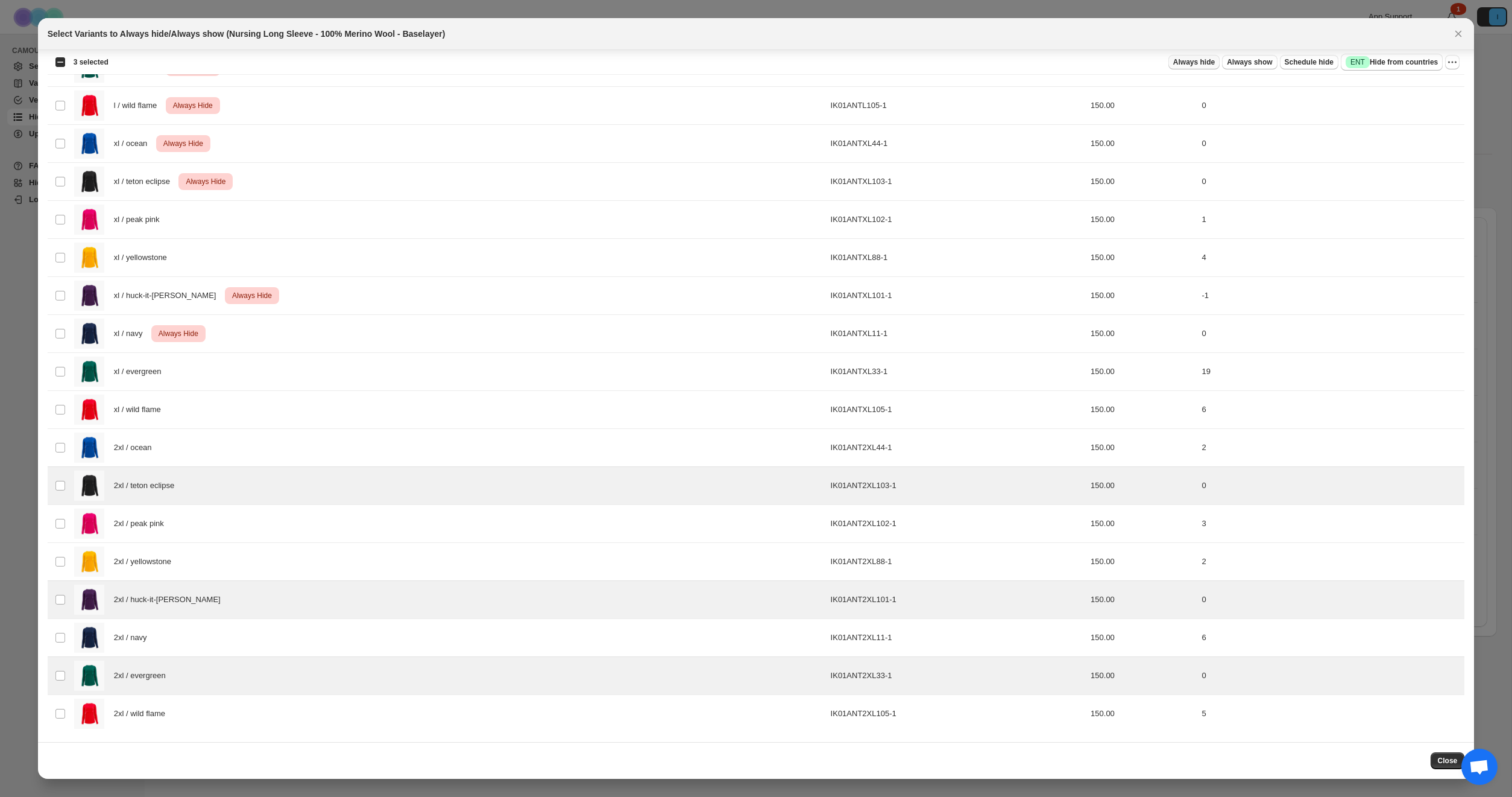
click at [1184, 59] on span "Always hide" at bounding box center [1194, 63] width 42 height 10
